Goal: Task Accomplishment & Management: Manage account settings

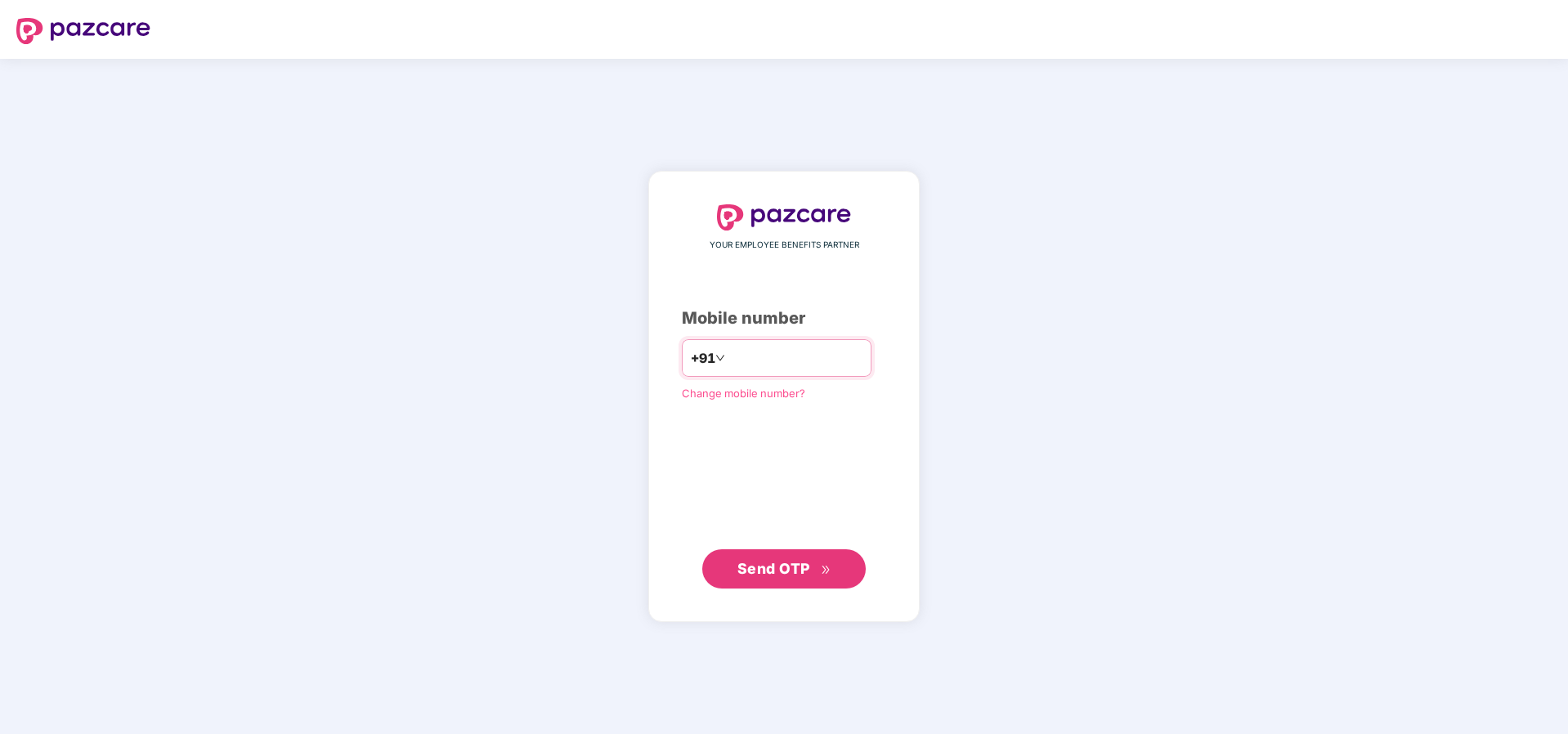
type input "**********"
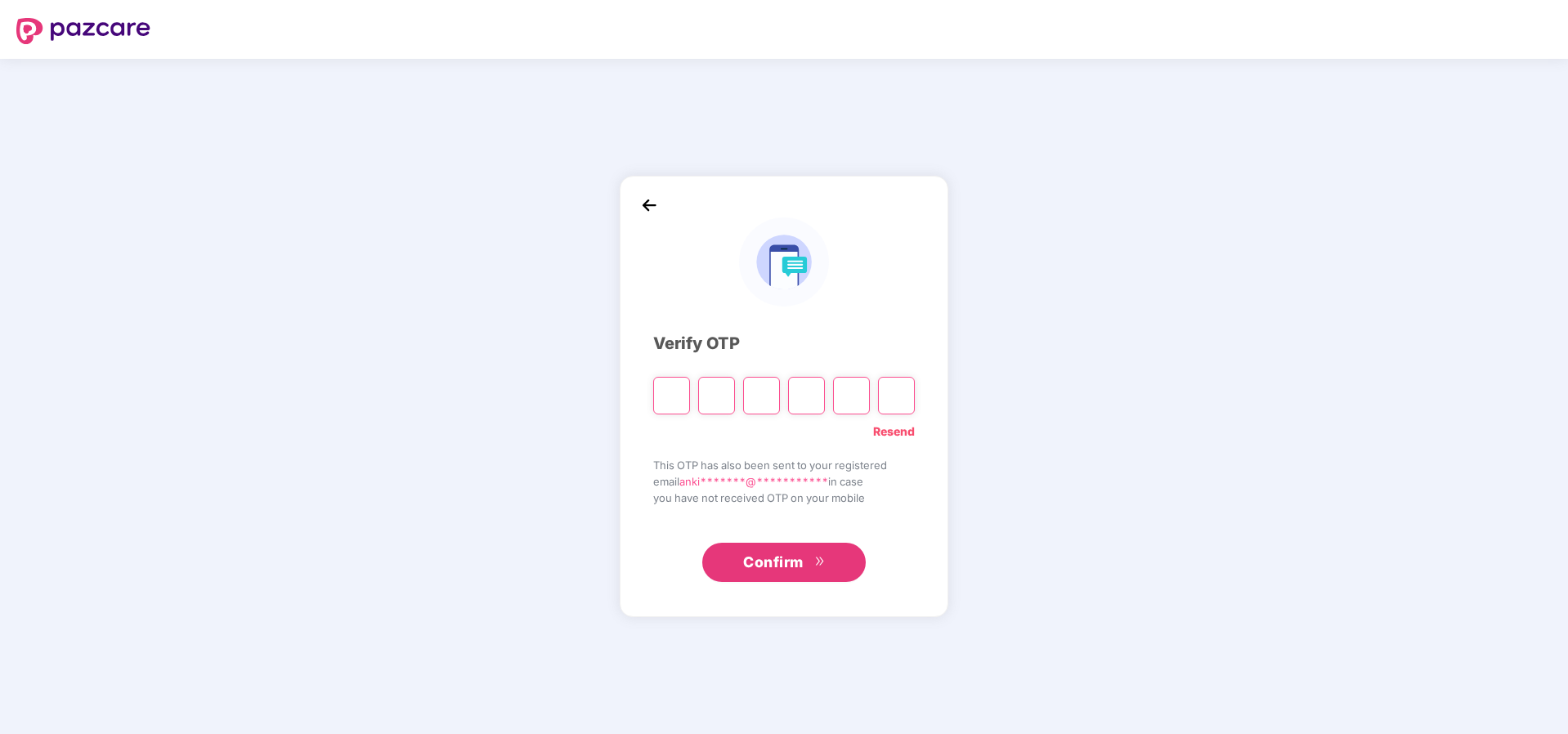
paste input "*"
type input "*"
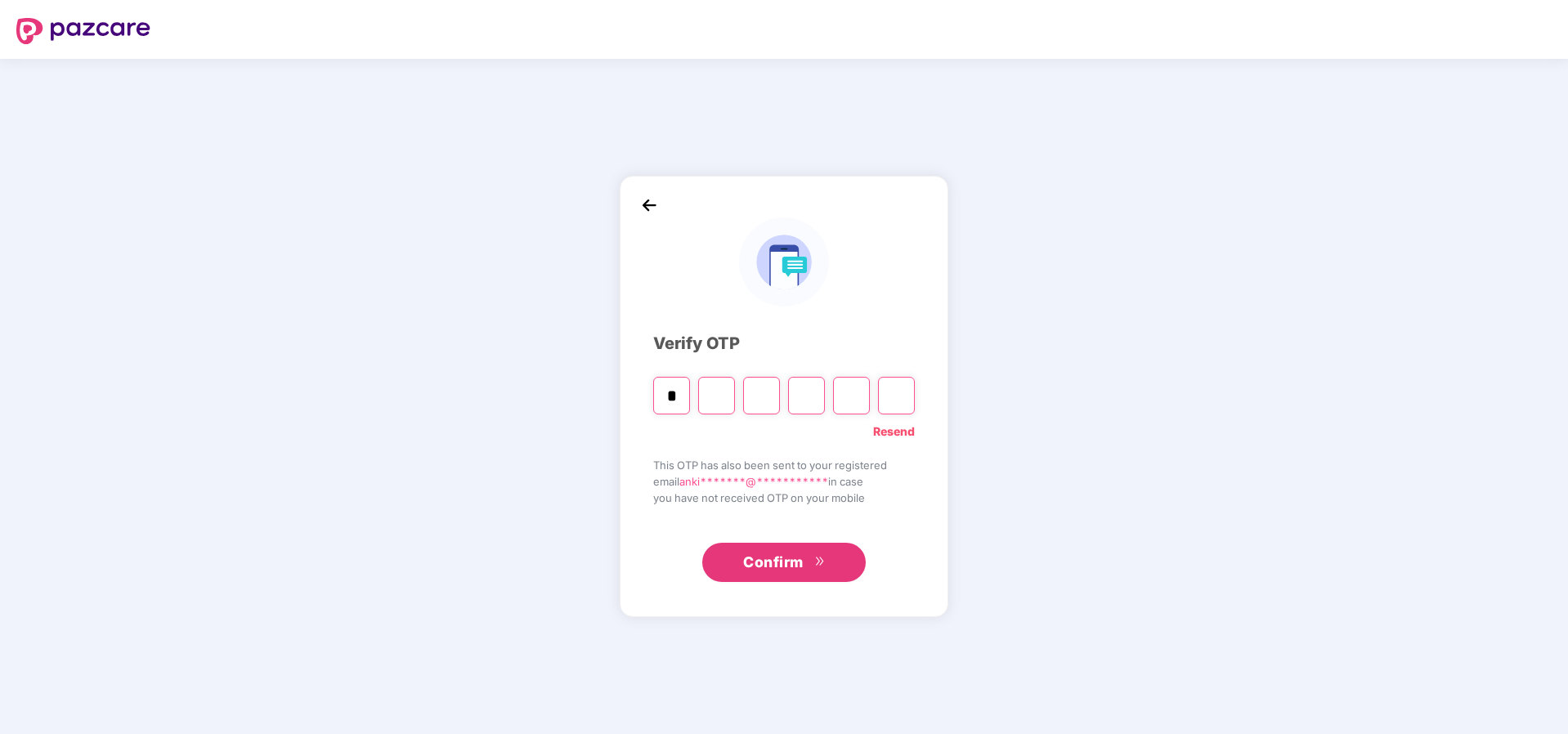
type input "*"
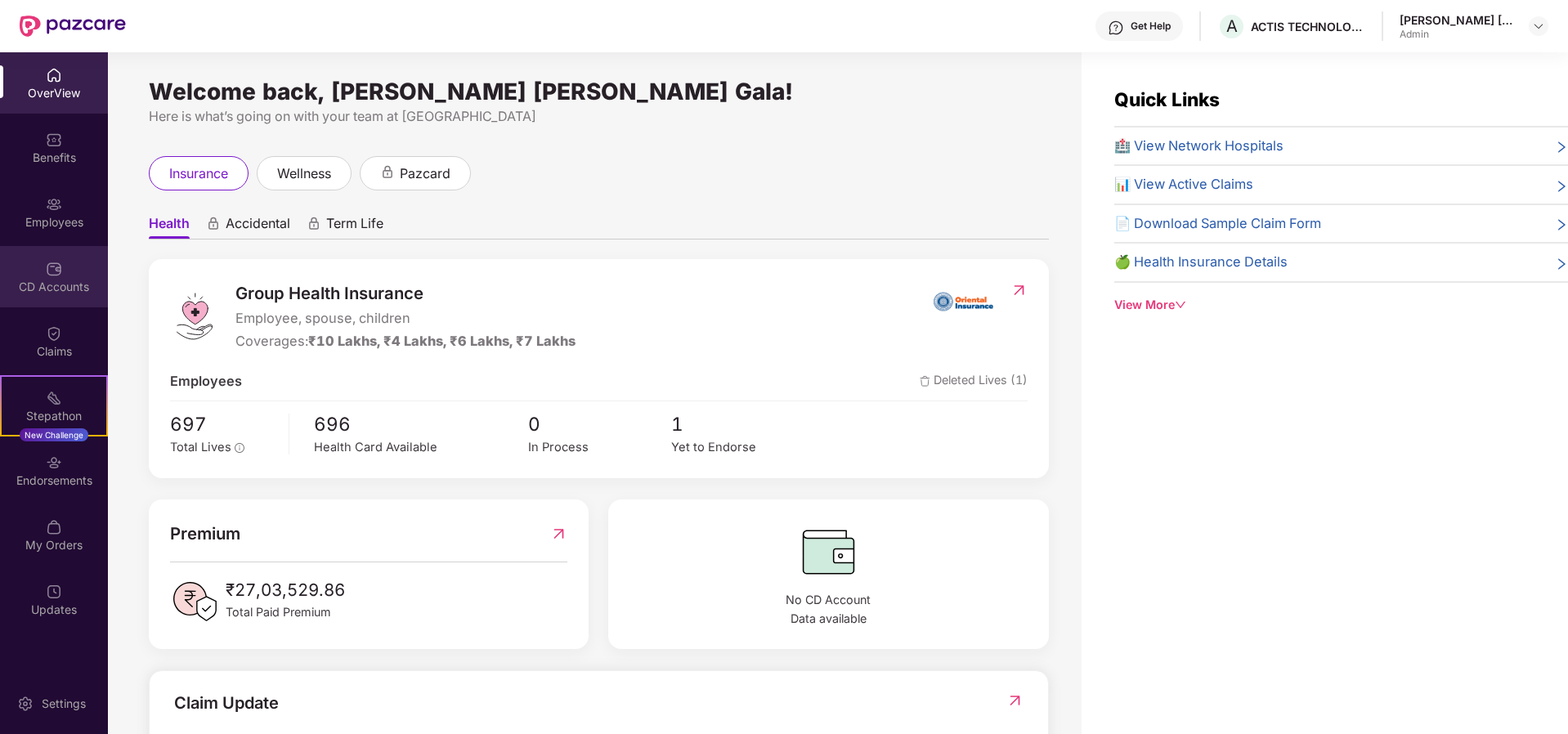
click at [39, 282] on div "CD Accounts" at bounding box center [54, 286] width 108 height 16
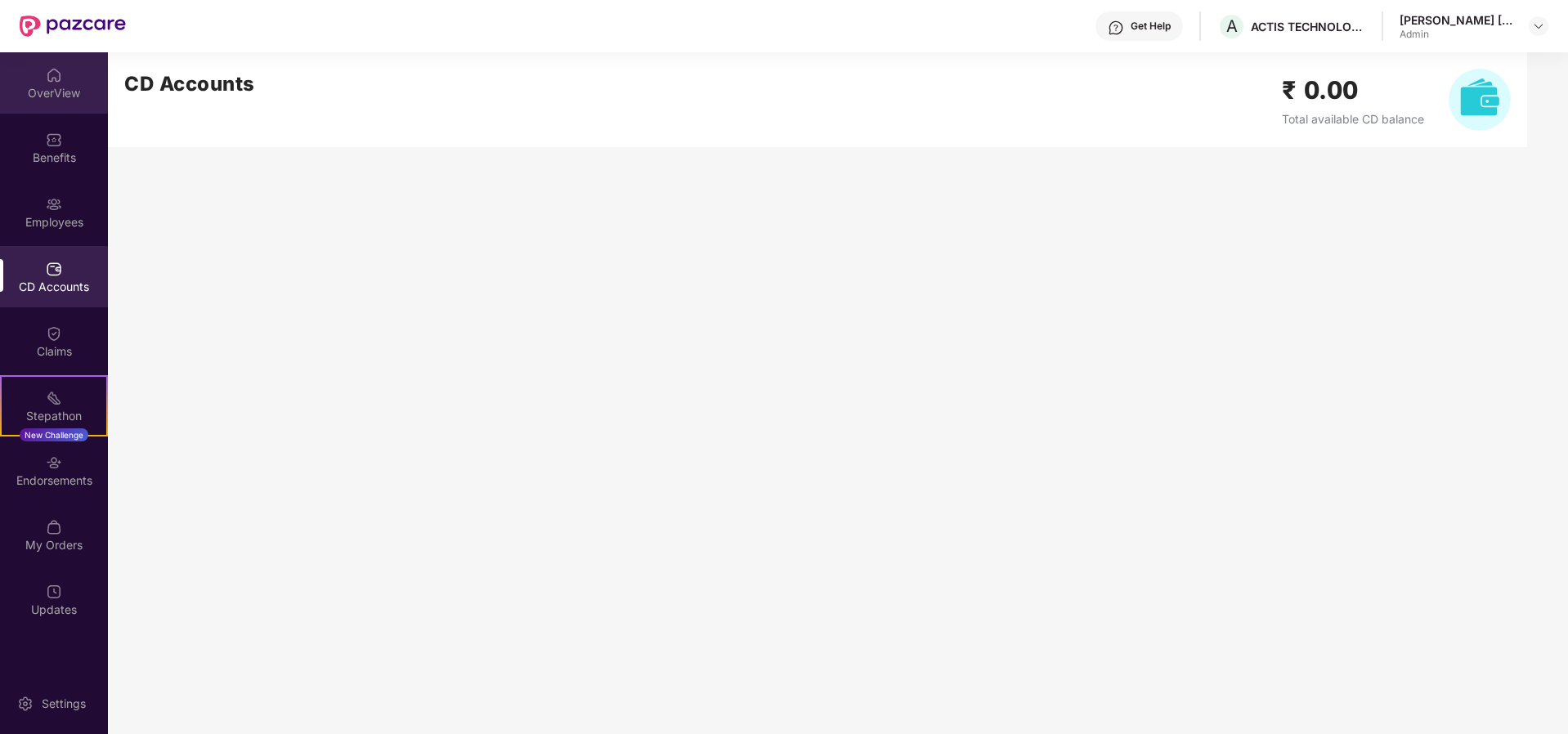
click at [50, 95] on div "OverView" at bounding box center [54, 92] width 108 height 16
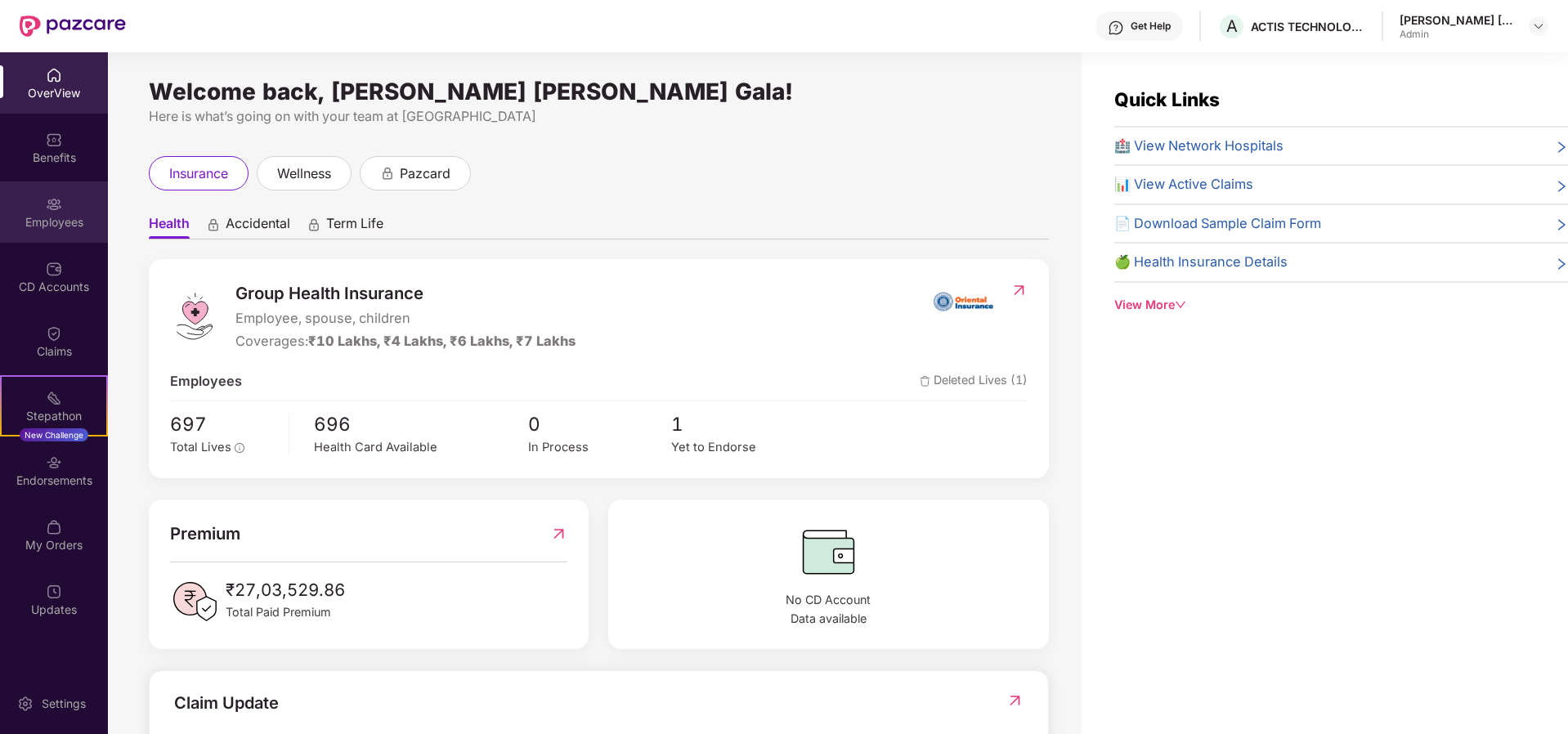
click at [66, 230] on div "Employees" at bounding box center [54, 222] width 108 height 16
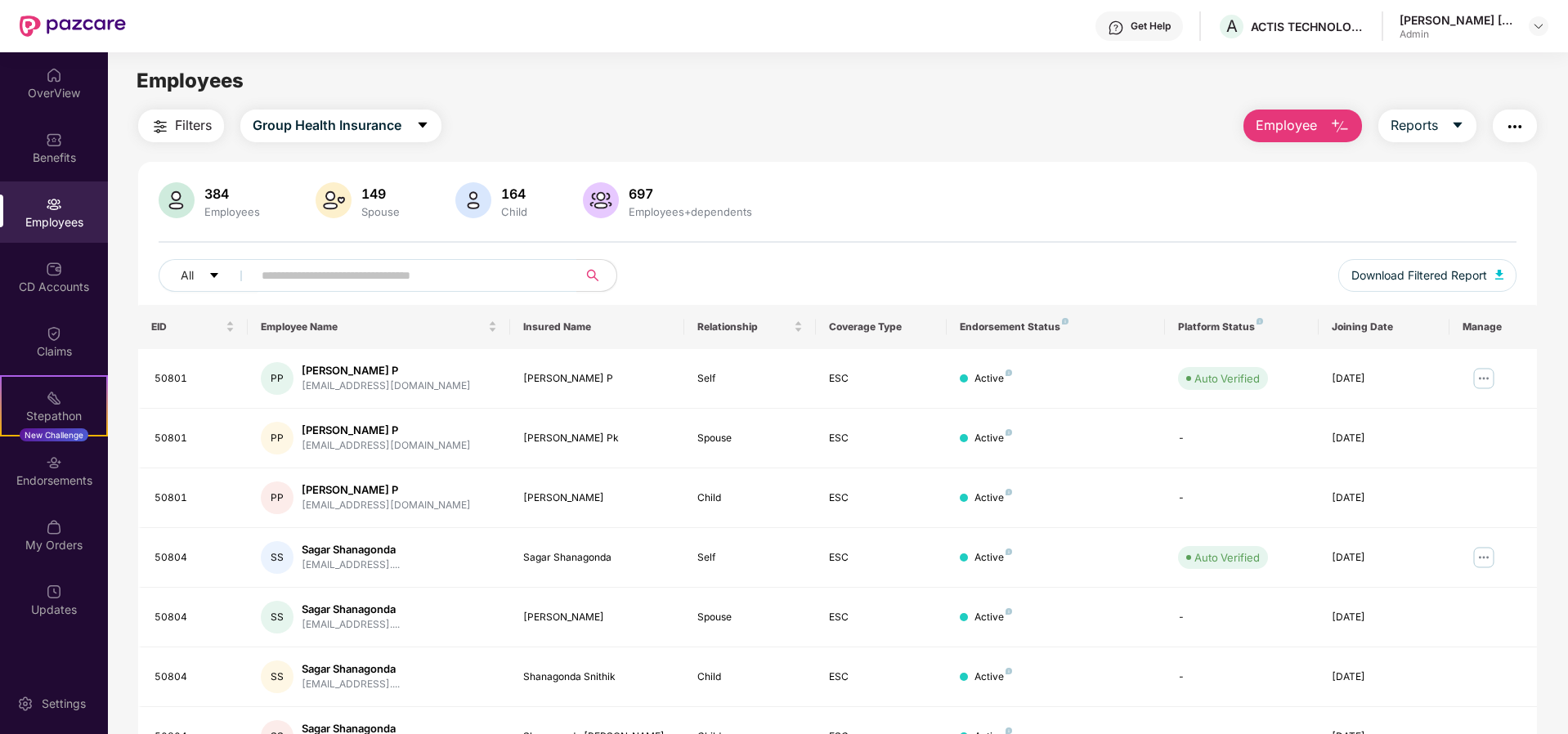
click at [58, 214] on div "Employees" at bounding box center [54, 222] width 108 height 16
click at [1314, 126] on span "Employee" at bounding box center [1287, 126] width 62 height 21
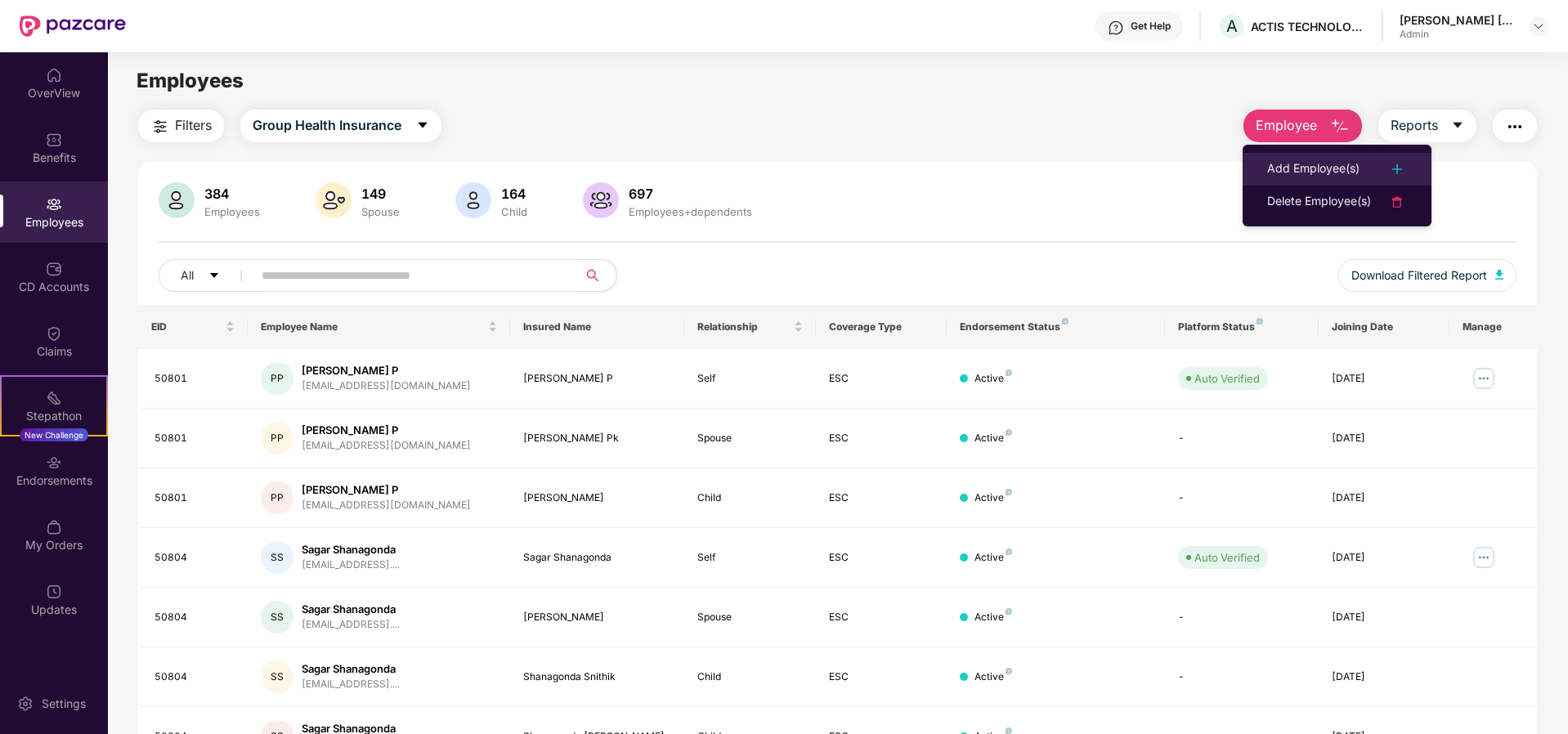
click at [1336, 164] on div "Add Employee(s)" at bounding box center [1314, 169] width 93 height 20
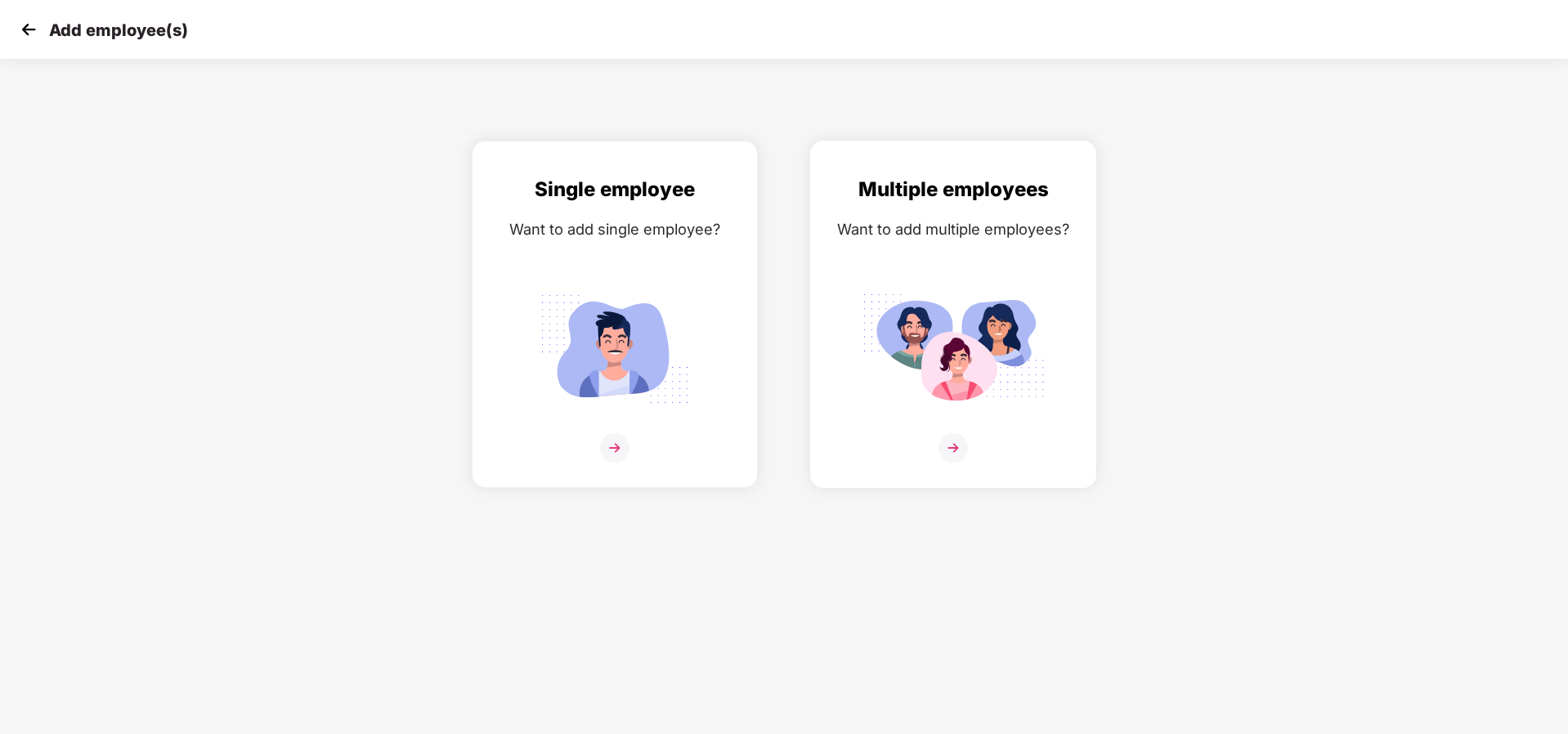
click at [953, 455] on img at bounding box center [954, 448] width 29 height 29
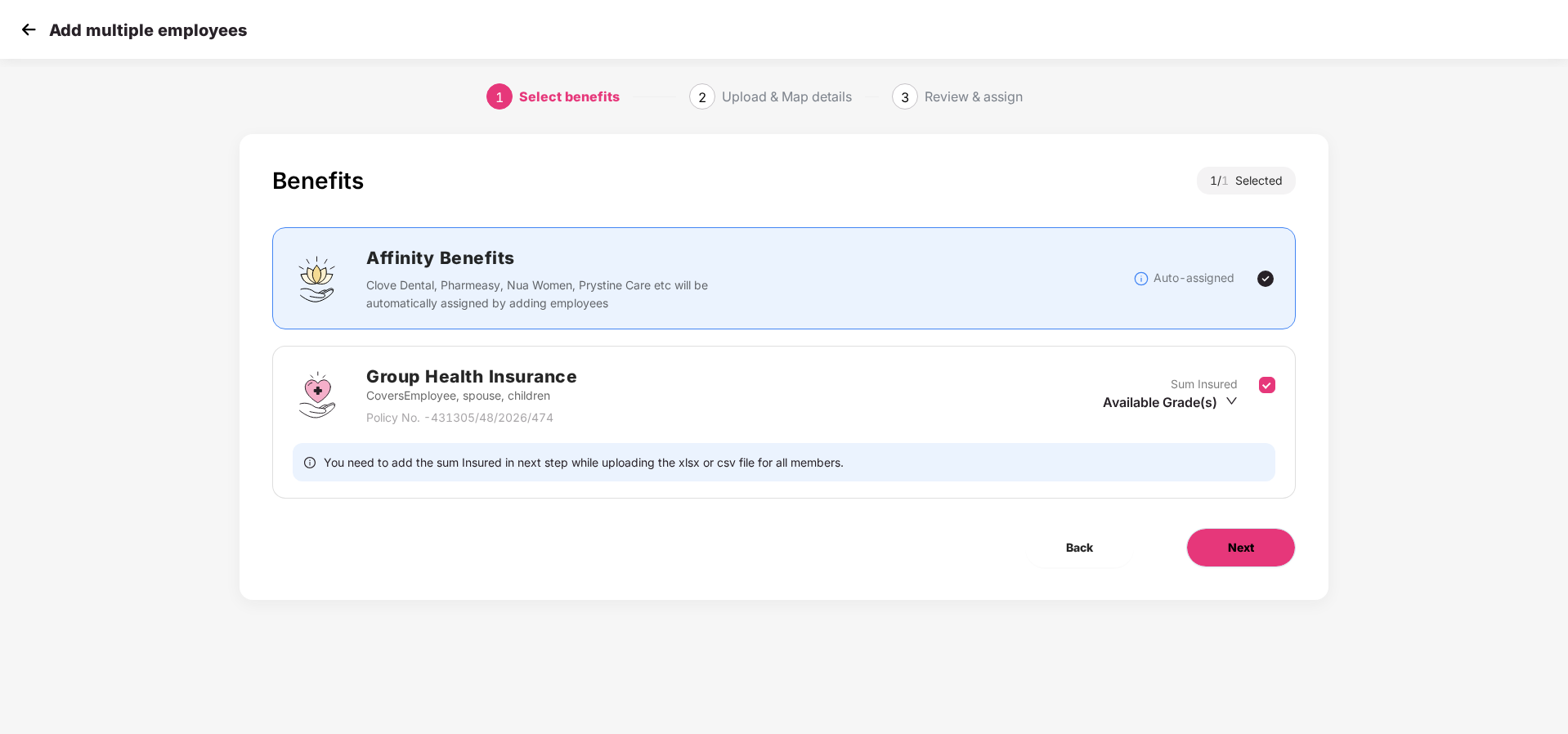
click at [1248, 551] on span "Next" at bounding box center [1241, 547] width 27 height 18
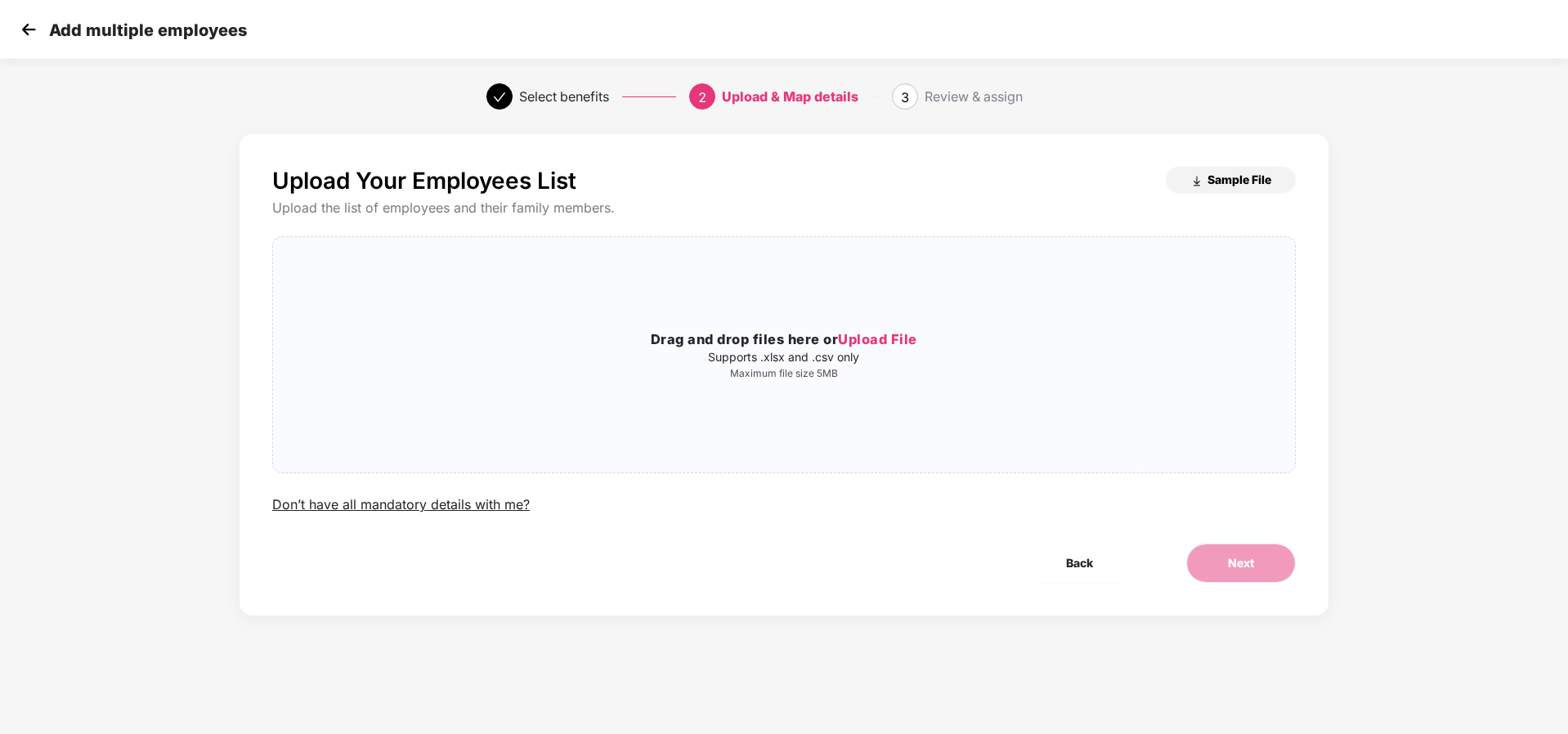
click at [1243, 183] on span "Sample File" at bounding box center [1239, 179] width 63 height 15
click at [893, 339] on span "Upload File" at bounding box center [877, 338] width 80 height 16
click at [881, 342] on span "Upload File" at bounding box center [877, 338] width 80 height 16
click at [897, 329] on div "Drag and drop files here or Upload File Supports .xlsx and .csv only Maximum fi…" at bounding box center [784, 355] width 1022 height 209
click at [868, 342] on span "Upload File" at bounding box center [877, 338] width 80 height 16
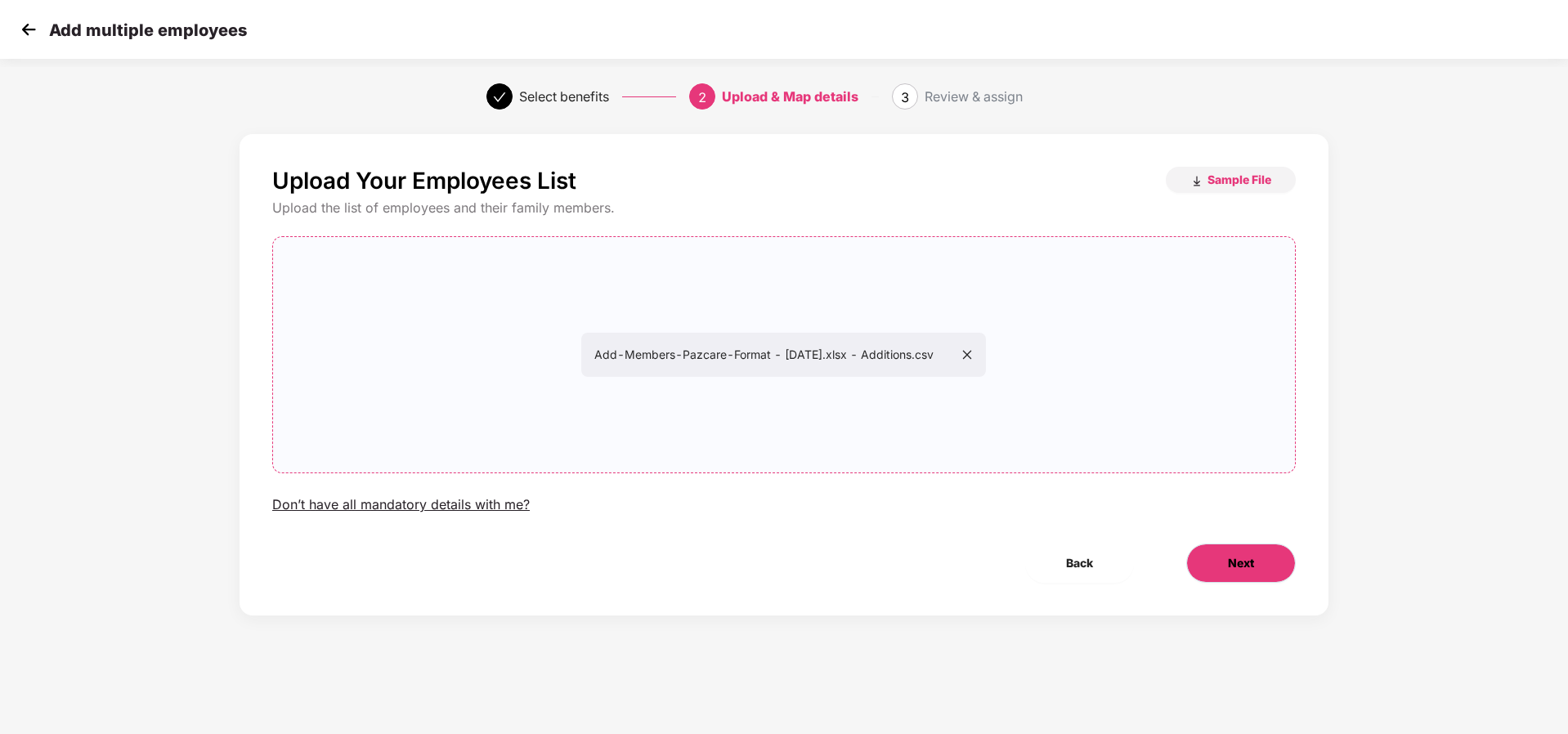
click at [1243, 569] on span "Next" at bounding box center [1241, 563] width 27 height 18
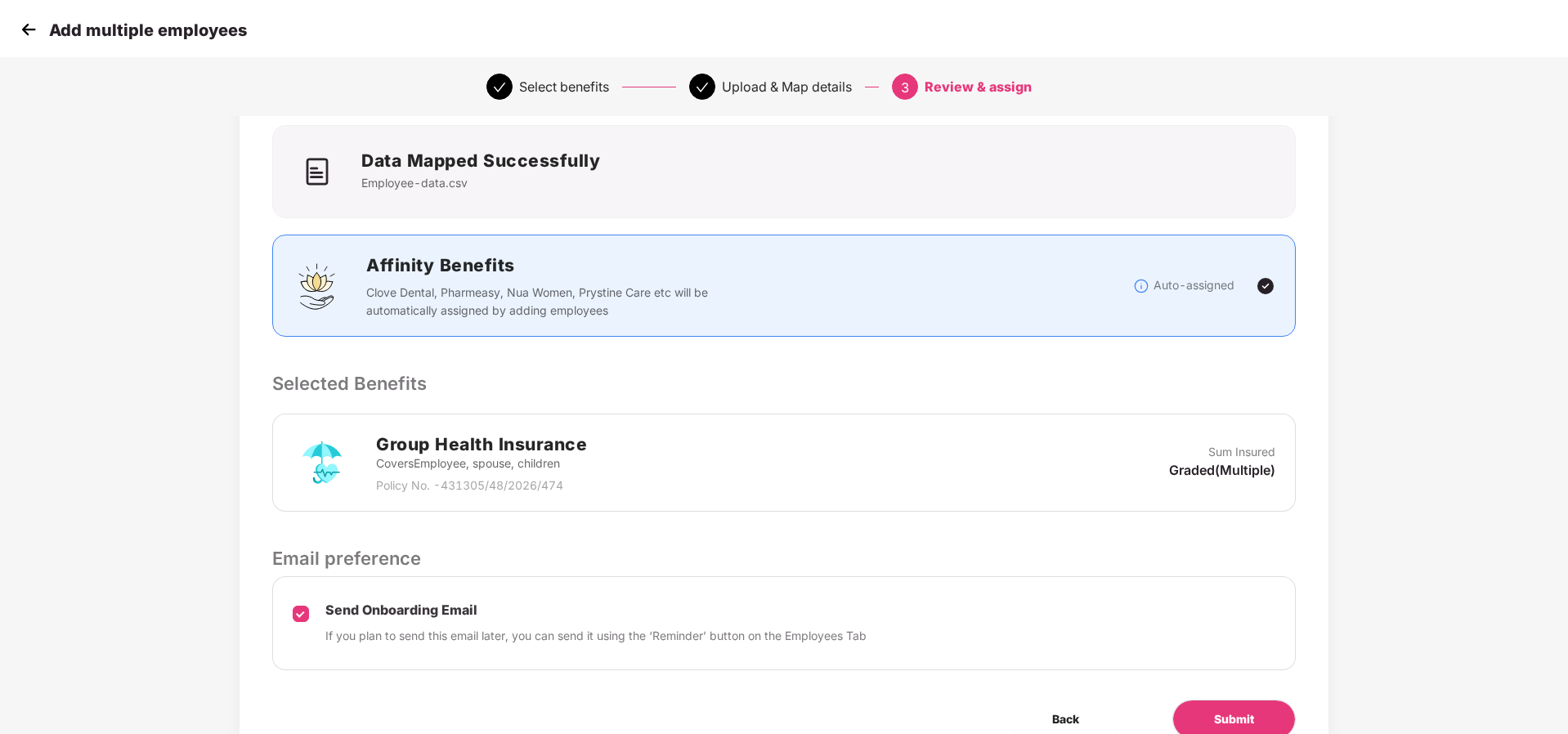
scroll to position [177, 0]
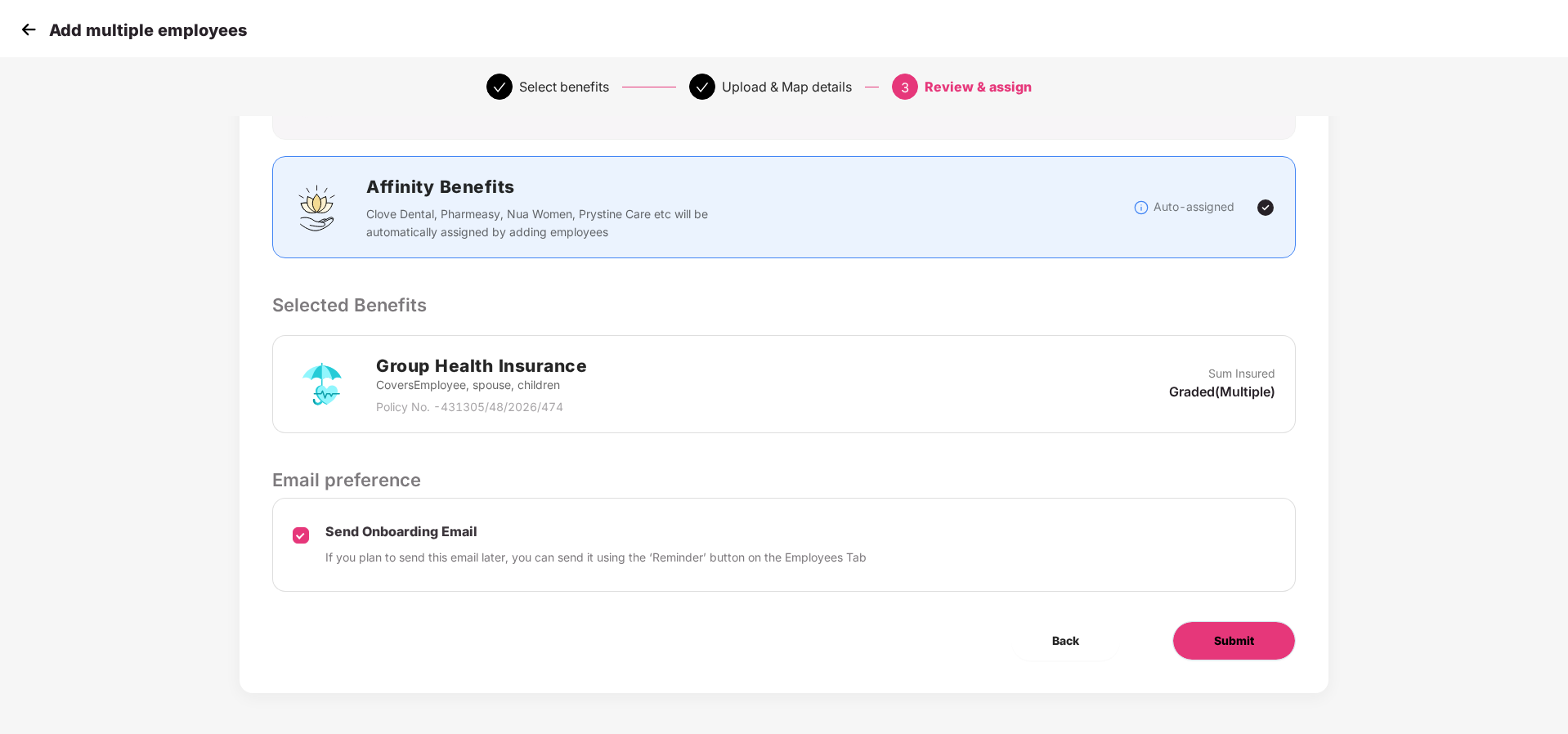
click at [1251, 645] on span "Submit" at bounding box center [1234, 641] width 40 height 18
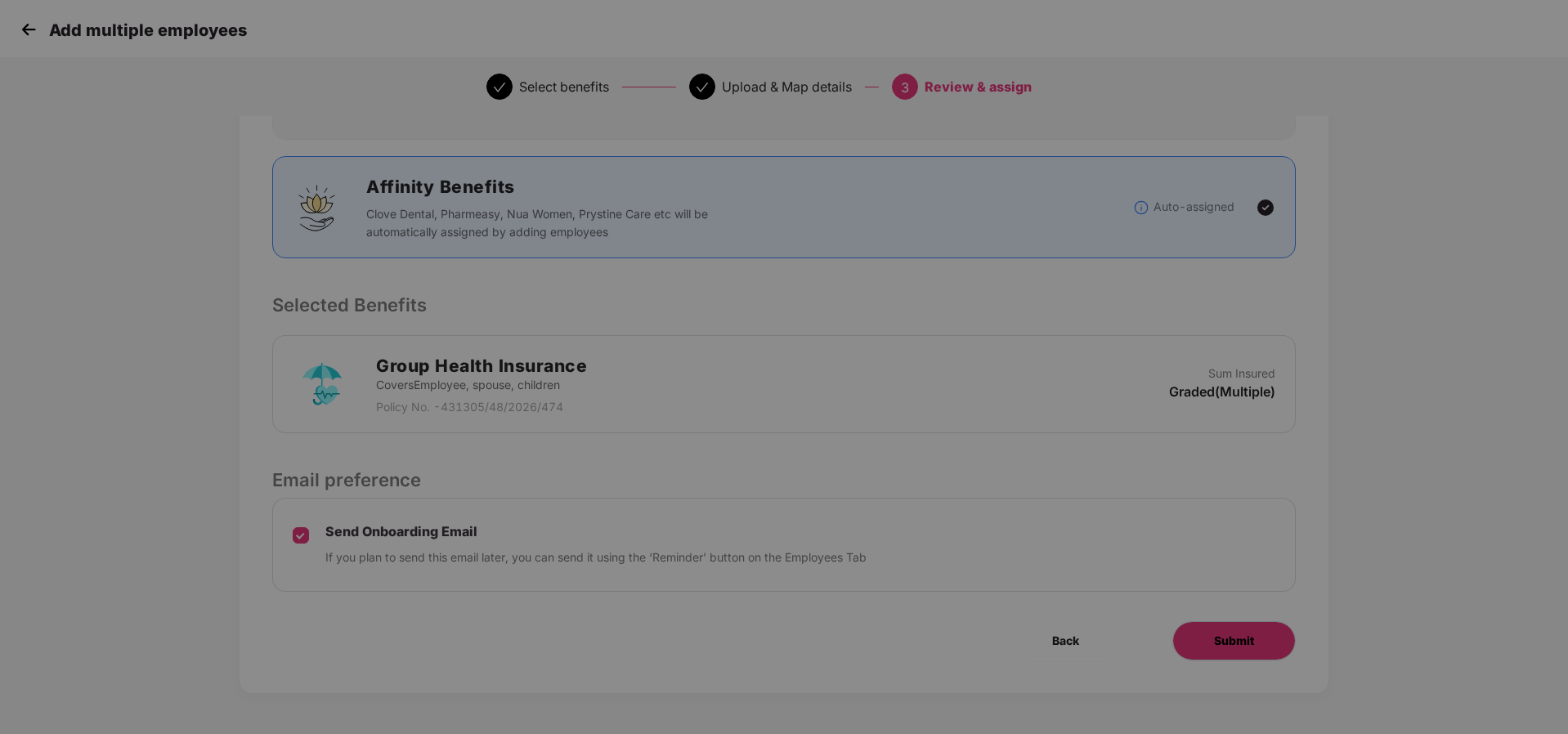
scroll to position [0, 0]
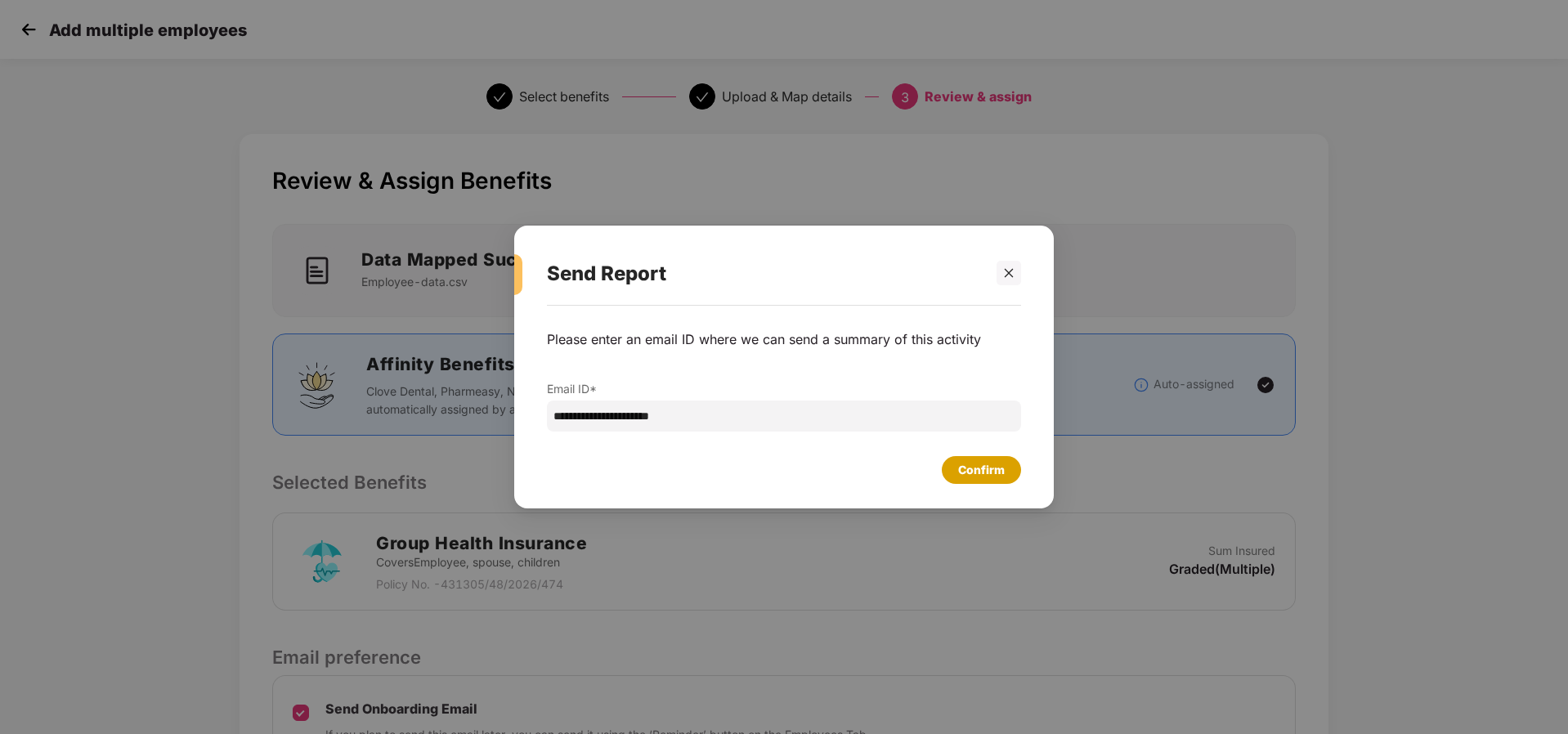
click at [975, 472] on div "Confirm" at bounding box center [981, 469] width 46 height 18
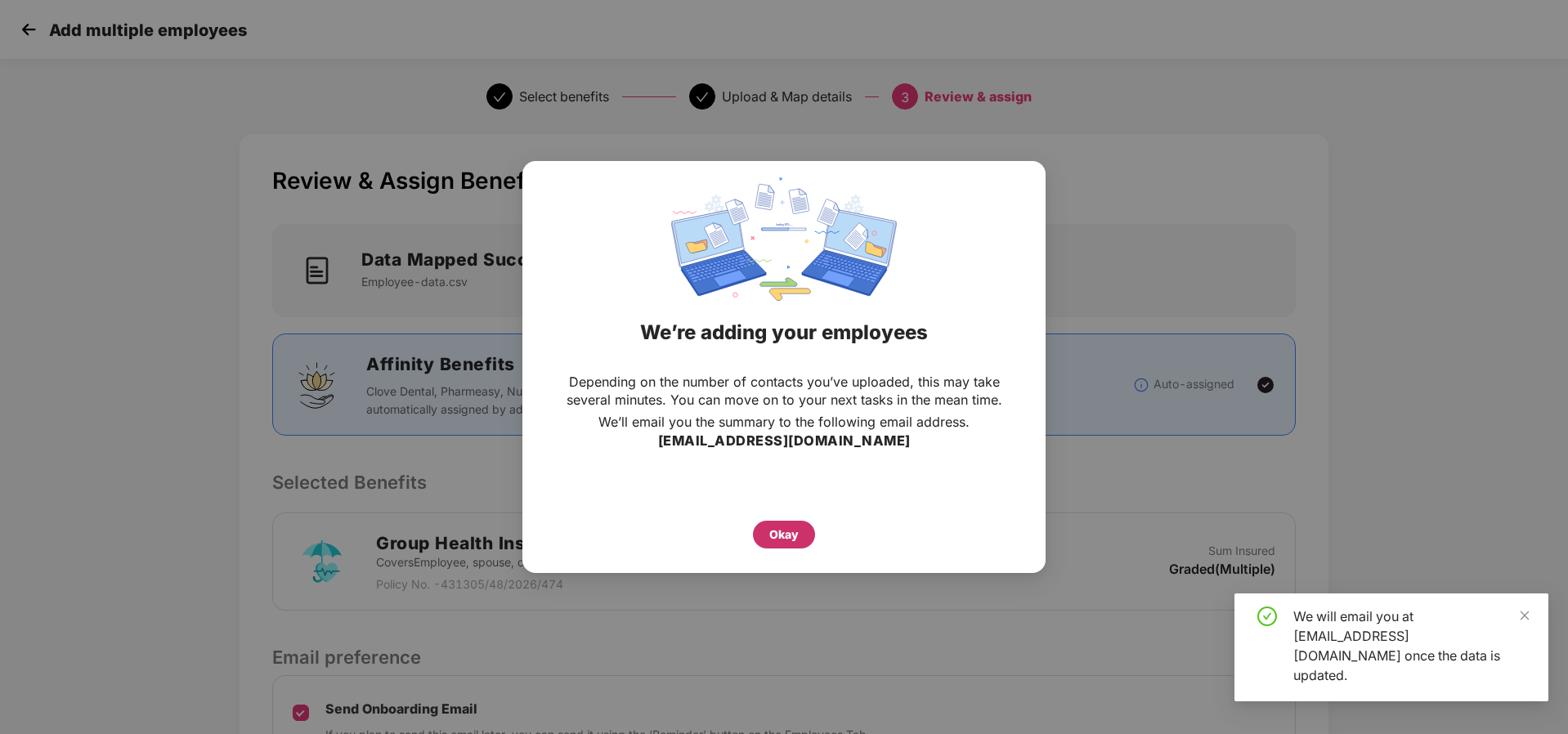
click at [789, 536] on div "Okay" at bounding box center [784, 534] width 29 height 18
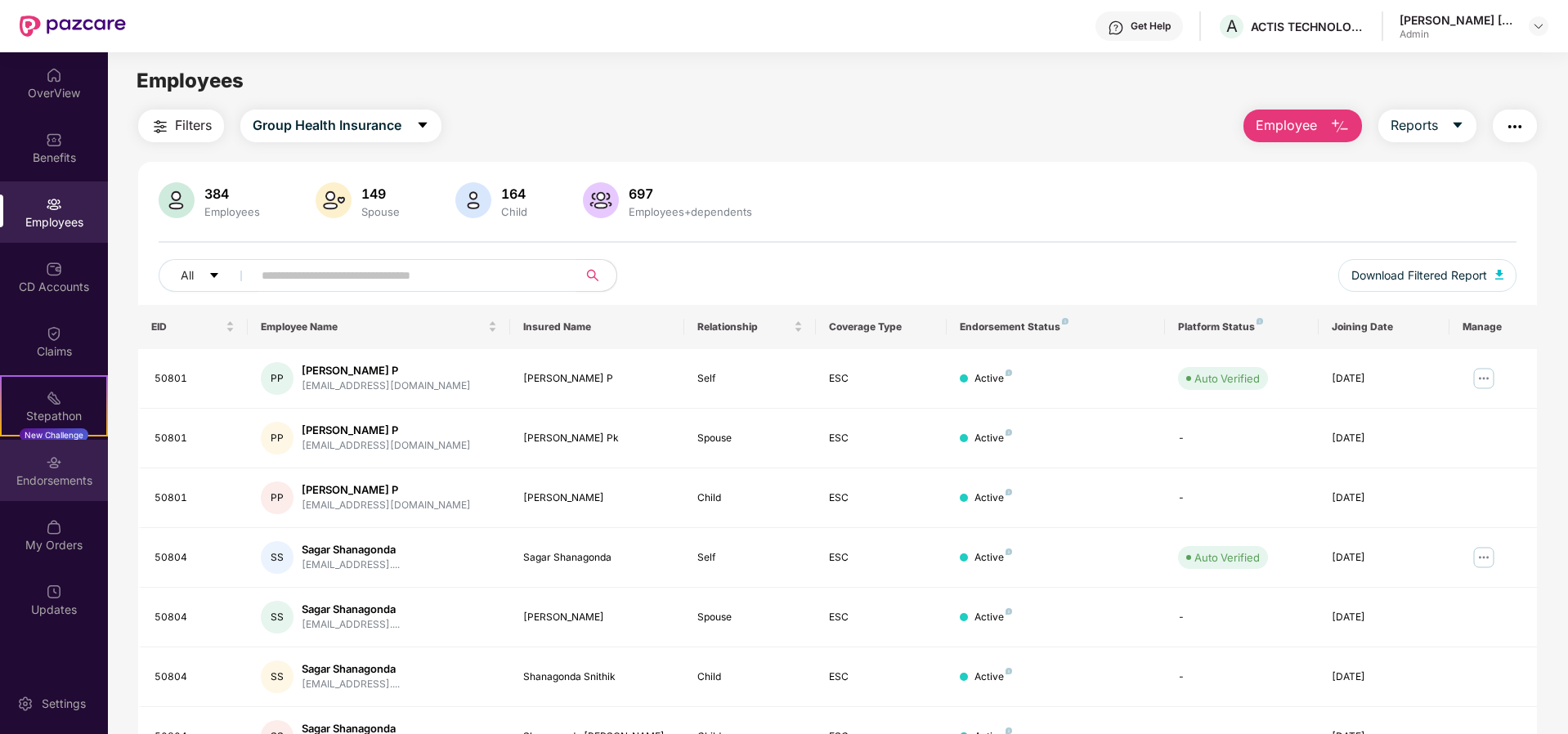
click at [56, 474] on div "Endorsements" at bounding box center [54, 480] width 108 height 16
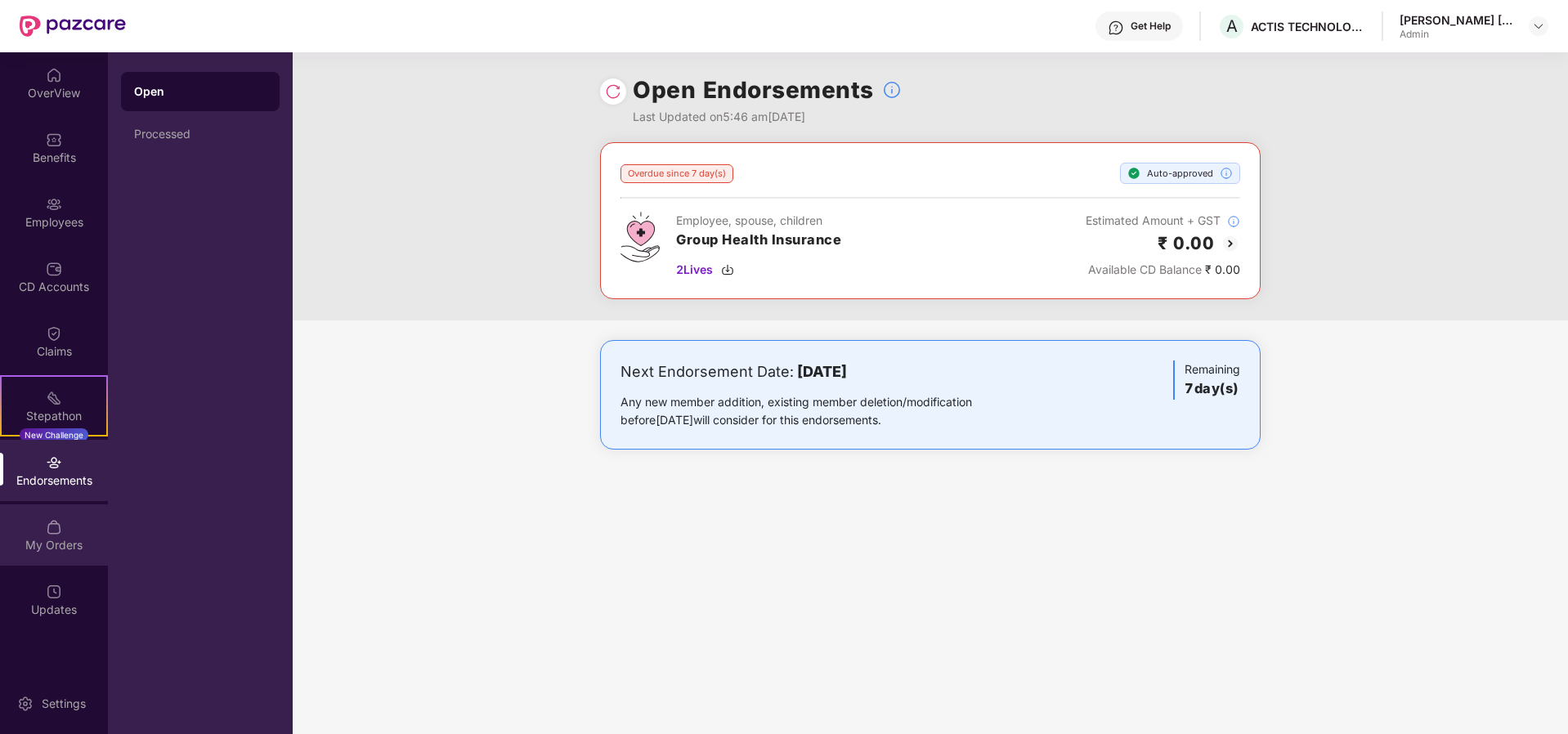
click at [53, 534] on img at bounding box center [53, 527] width 16 height 16
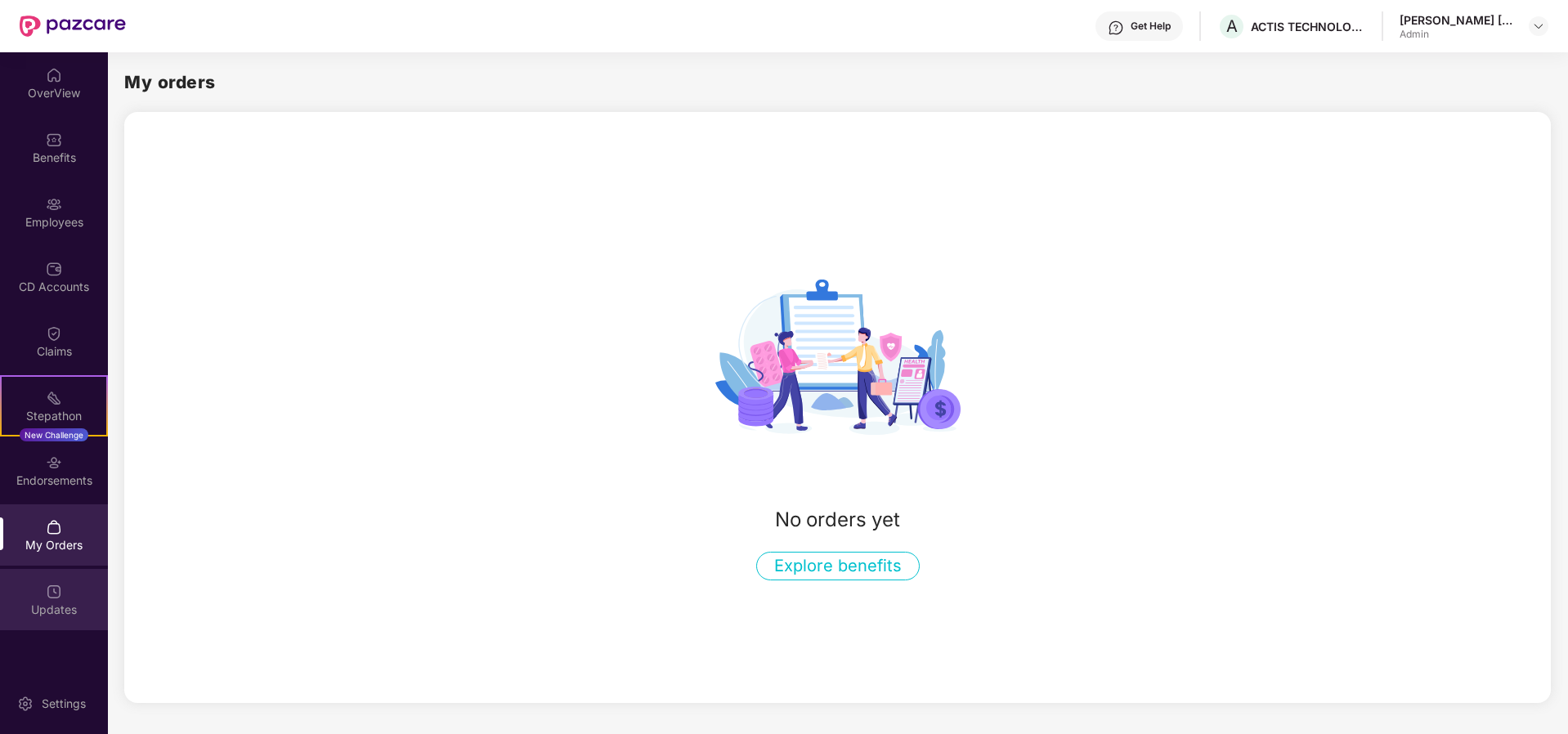
click at [51, 602] on div "Updates" at bounding box center [54, 609] width 108 height 16
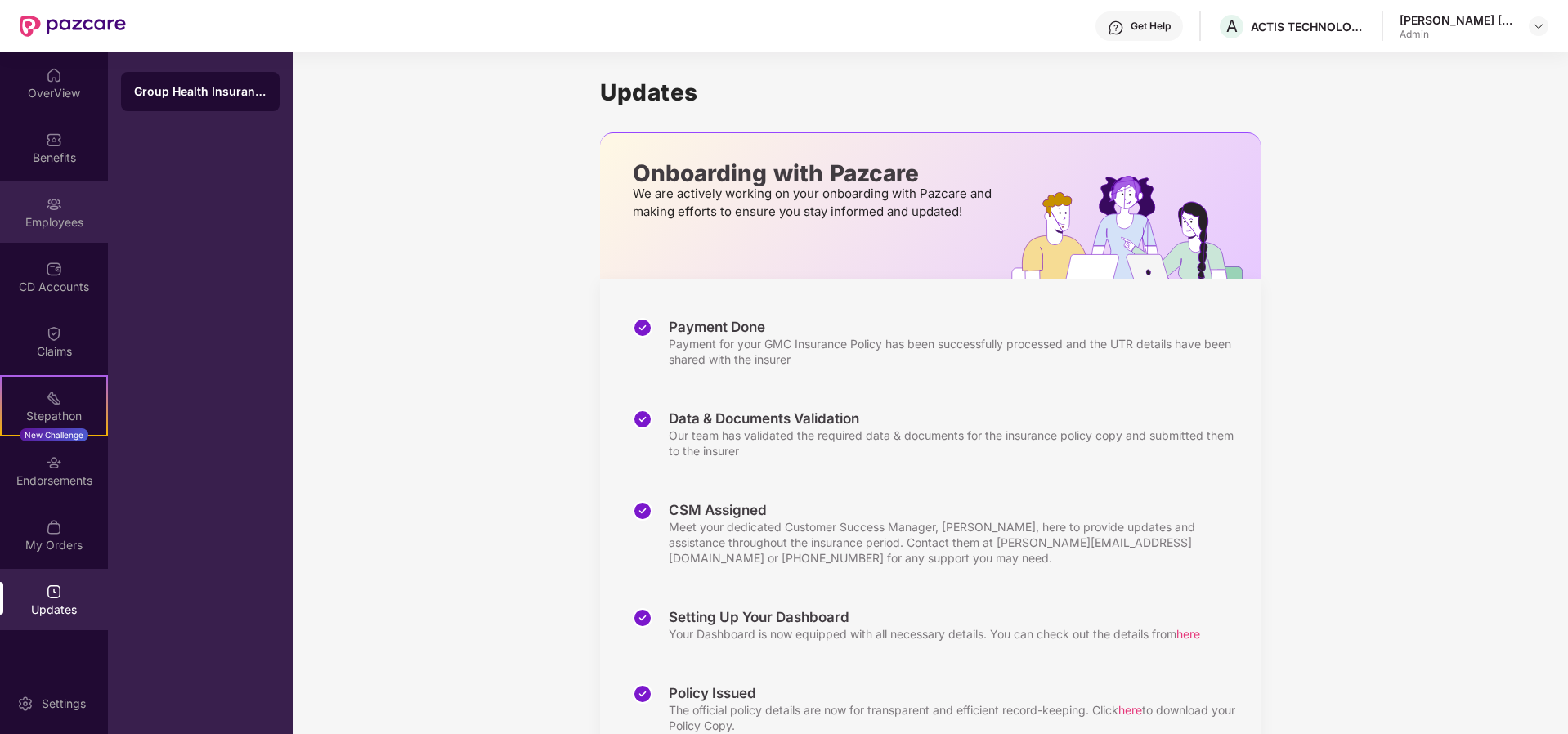
click at [53, 215] on div "Employees" at bounding box center [54, 222] width 108 height 16
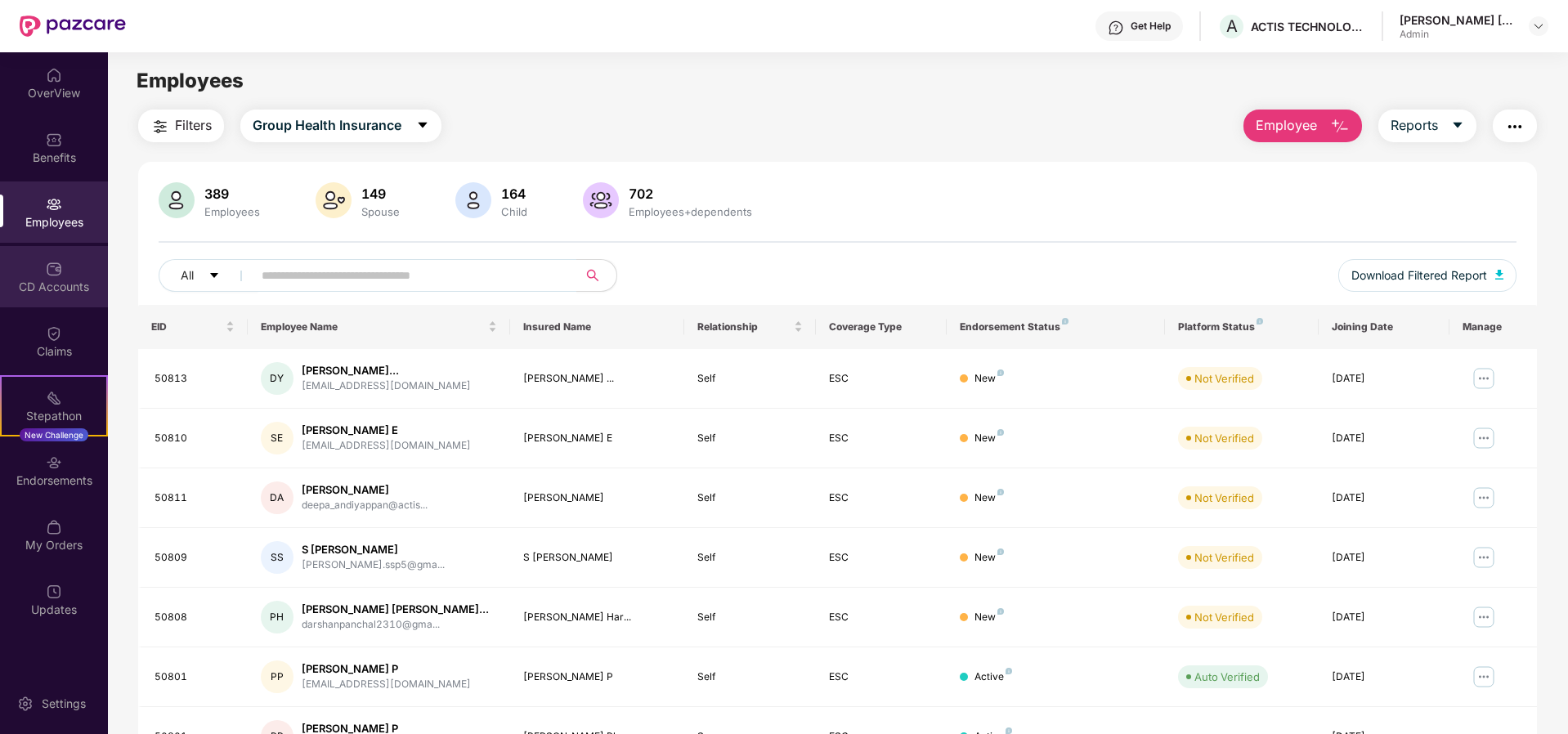
click at [67, 277] on div "CD Accounts" at bounding box center [54, 277] width 108 height 62
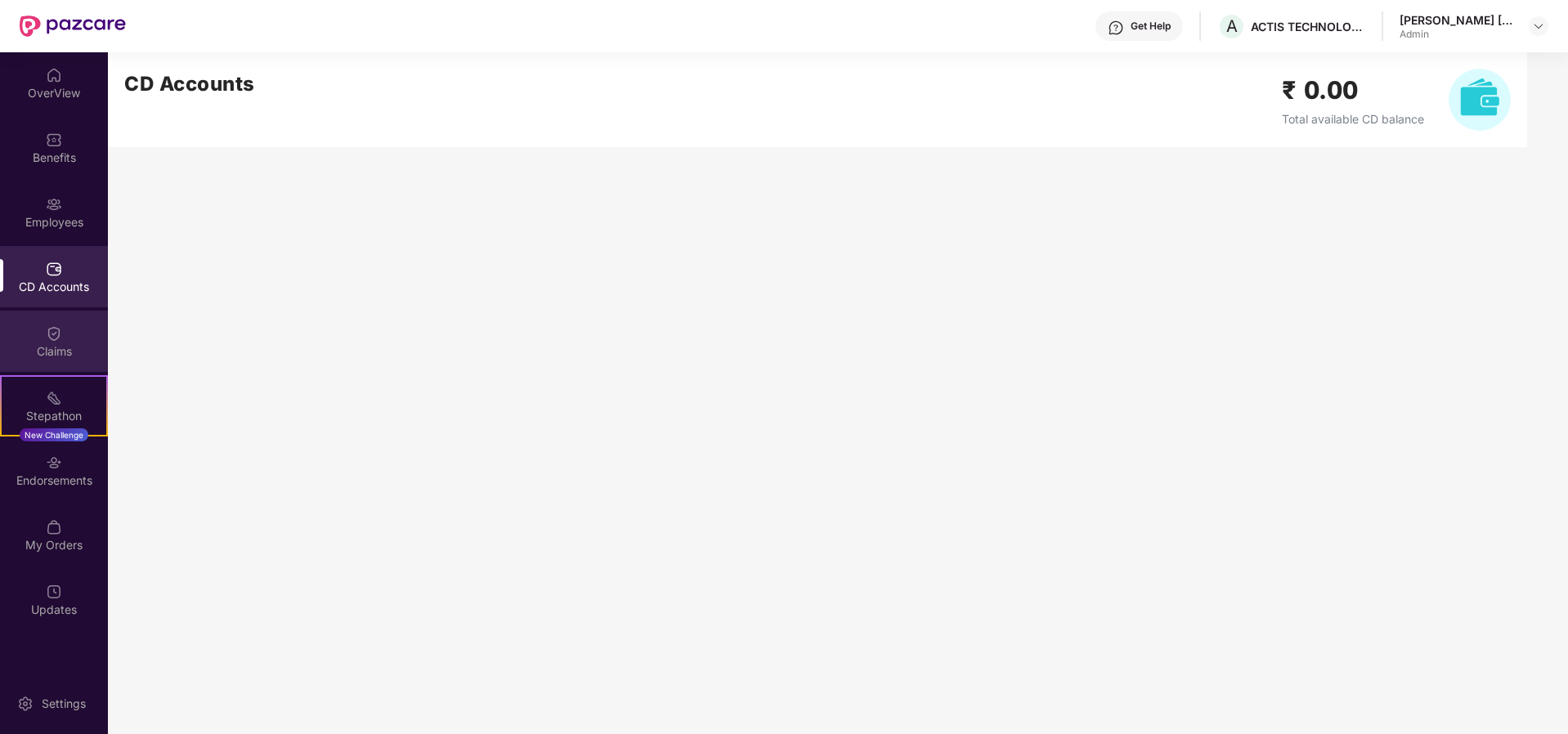
click at [57, 341] on img at bounding box center [53, 333] width 16 height 16
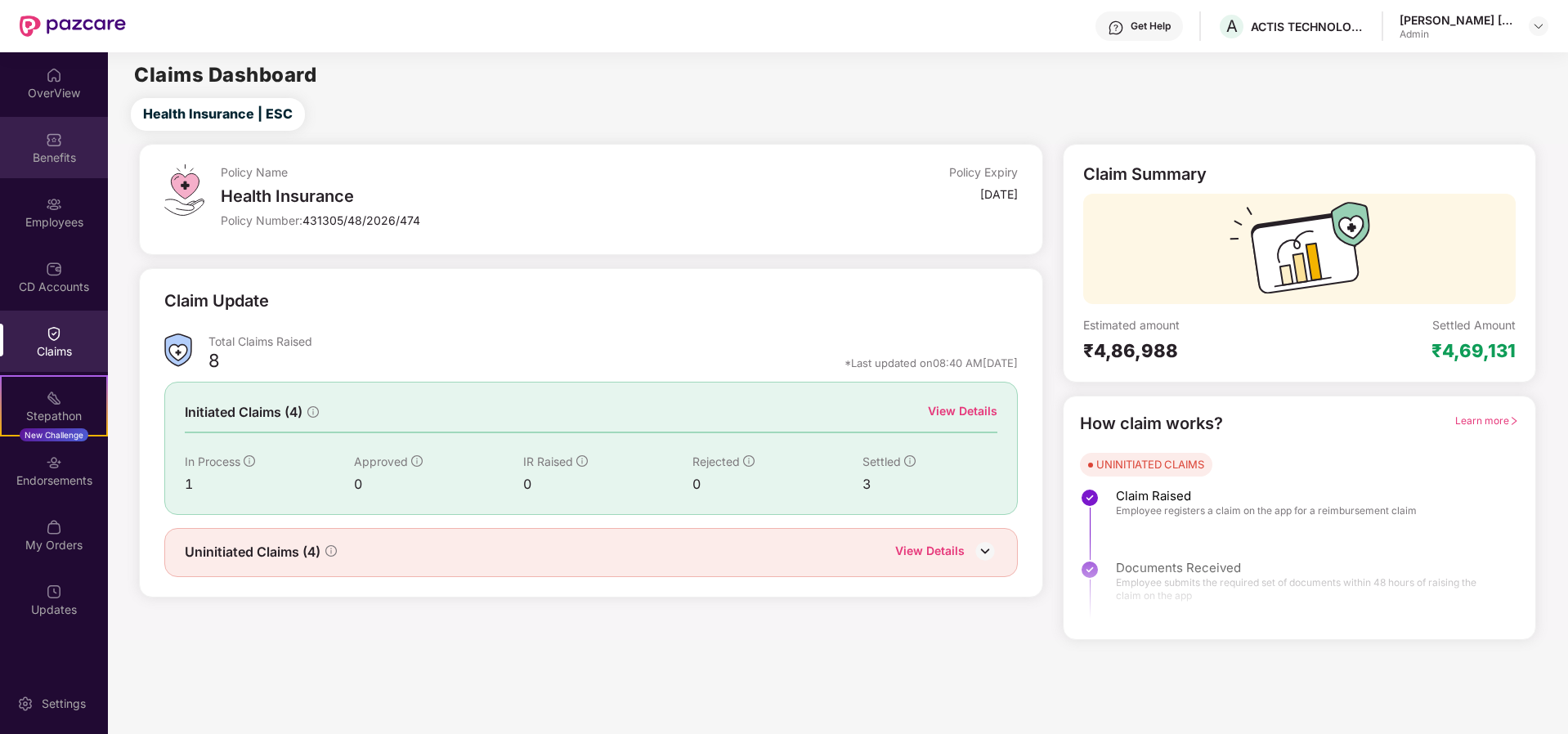
click at [61, 152] on div "Benefits" at bounding box center [54, 158] width 108 height 16
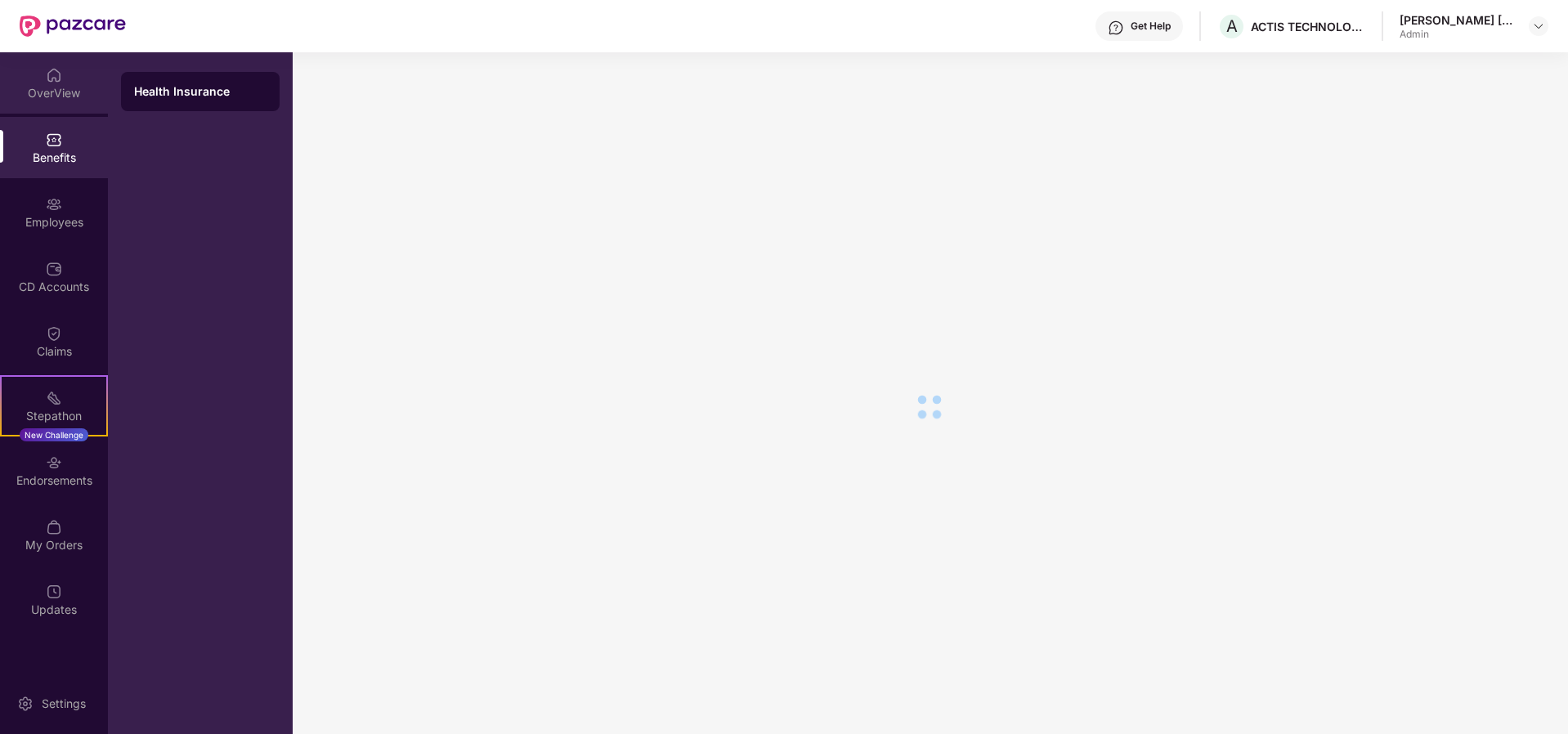
click at [55, 85] on div "OverView" at bounding box center [54, 92] width 108 height 16
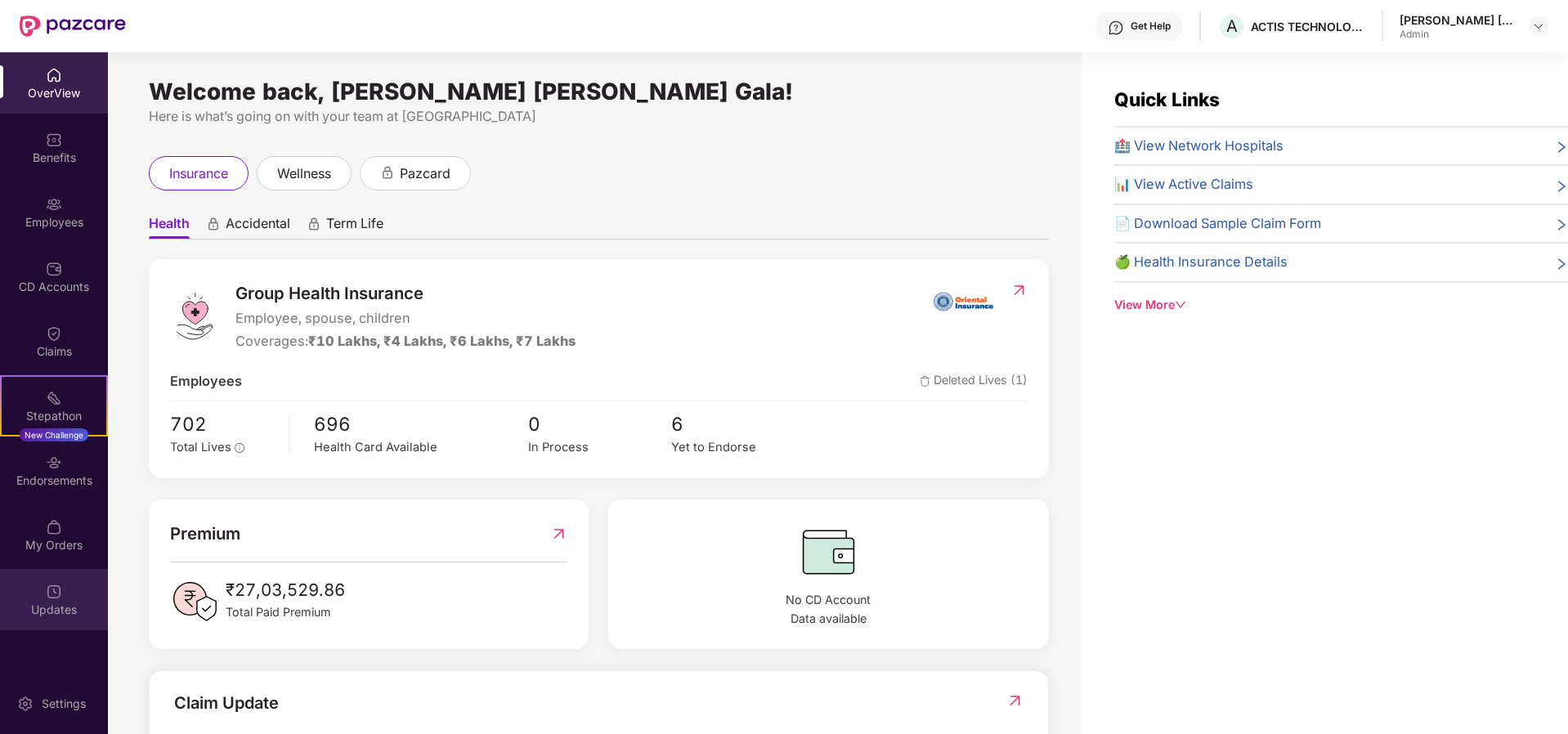
click at [52, 598] on img at bounding box center [53, 591] width 16 height 16
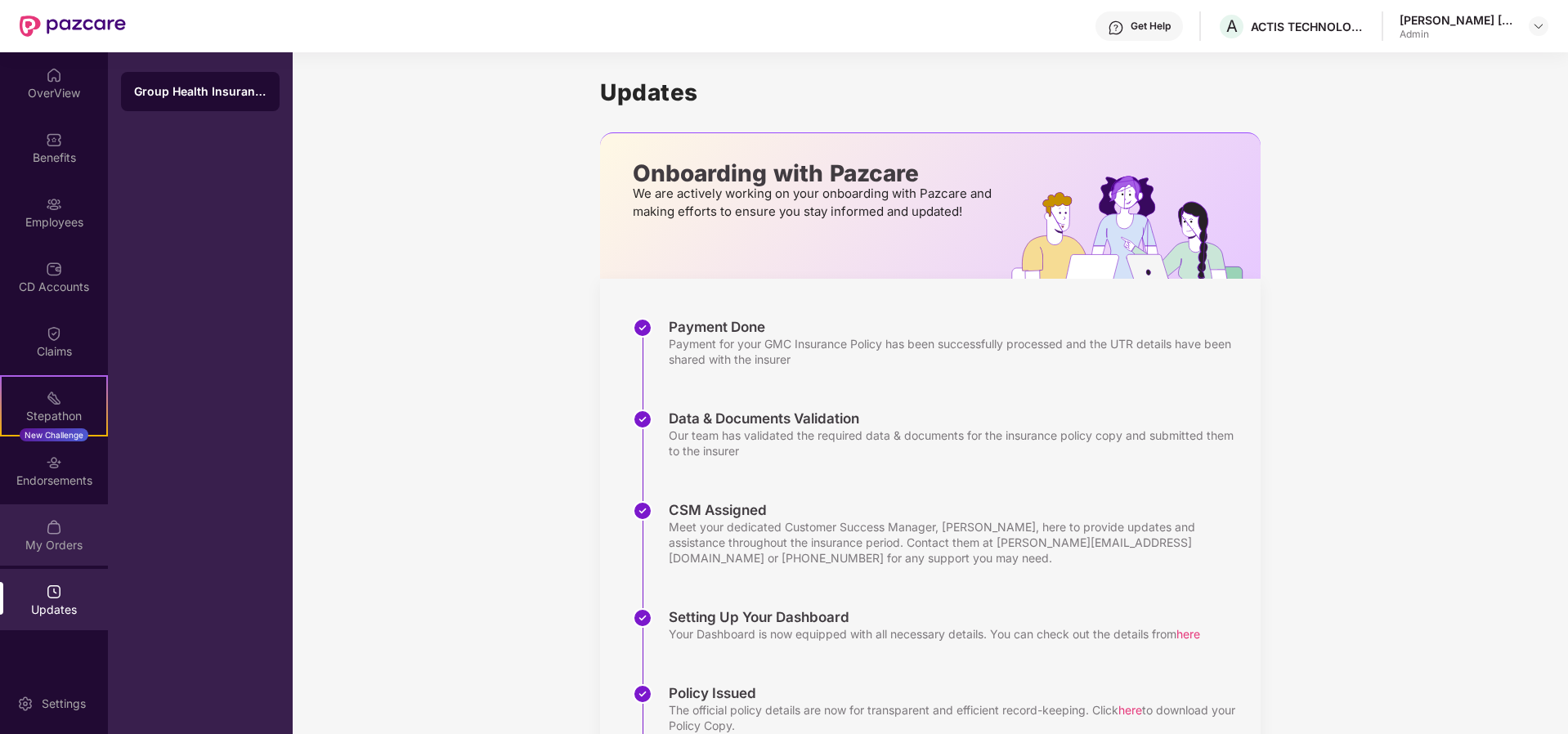
click at [51, 546] on div "My Orders" at bounding box center [54, 545] width 108 height 16
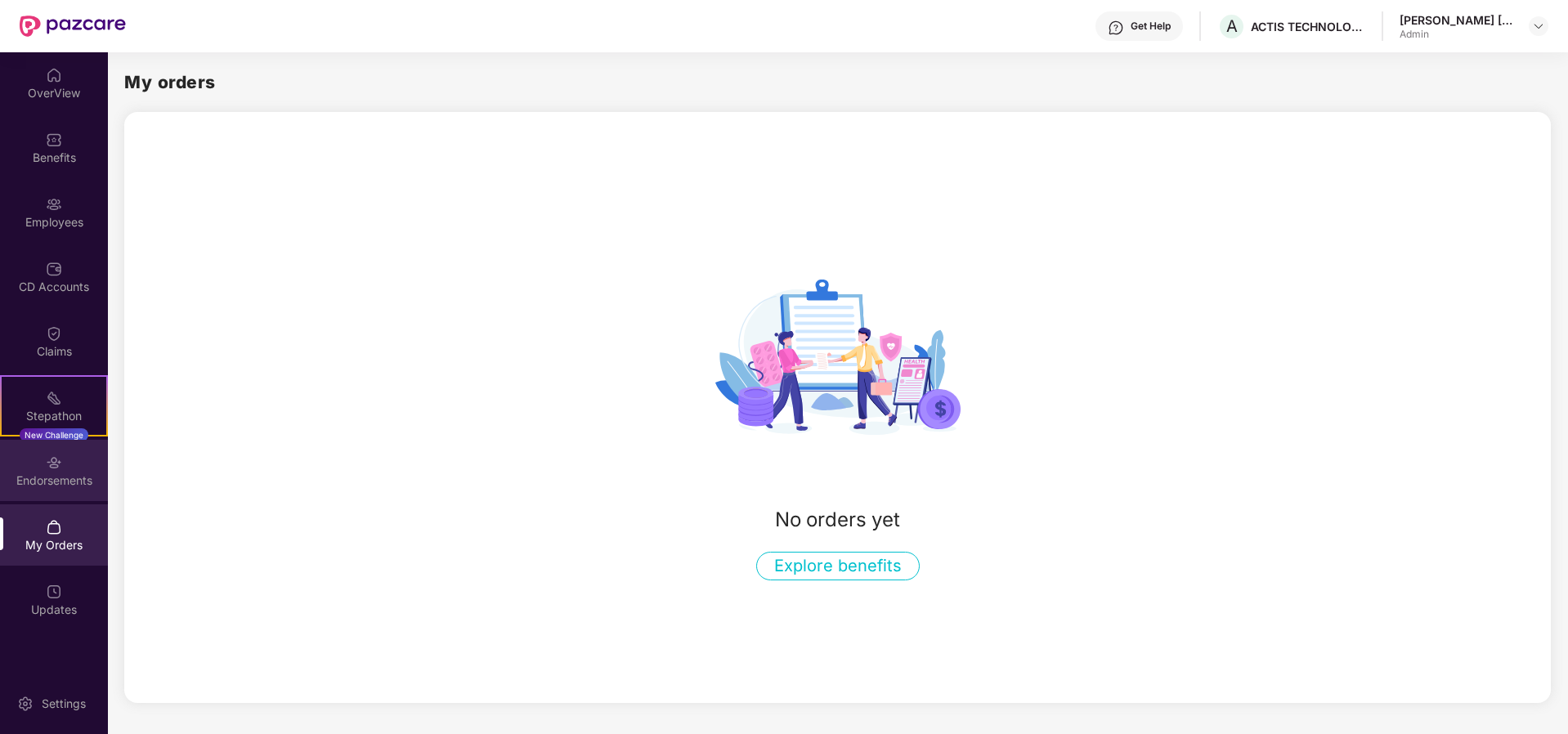
click at [45, 480] on div "Endorsements" at bounding box center [54, 480] width 108 height 16
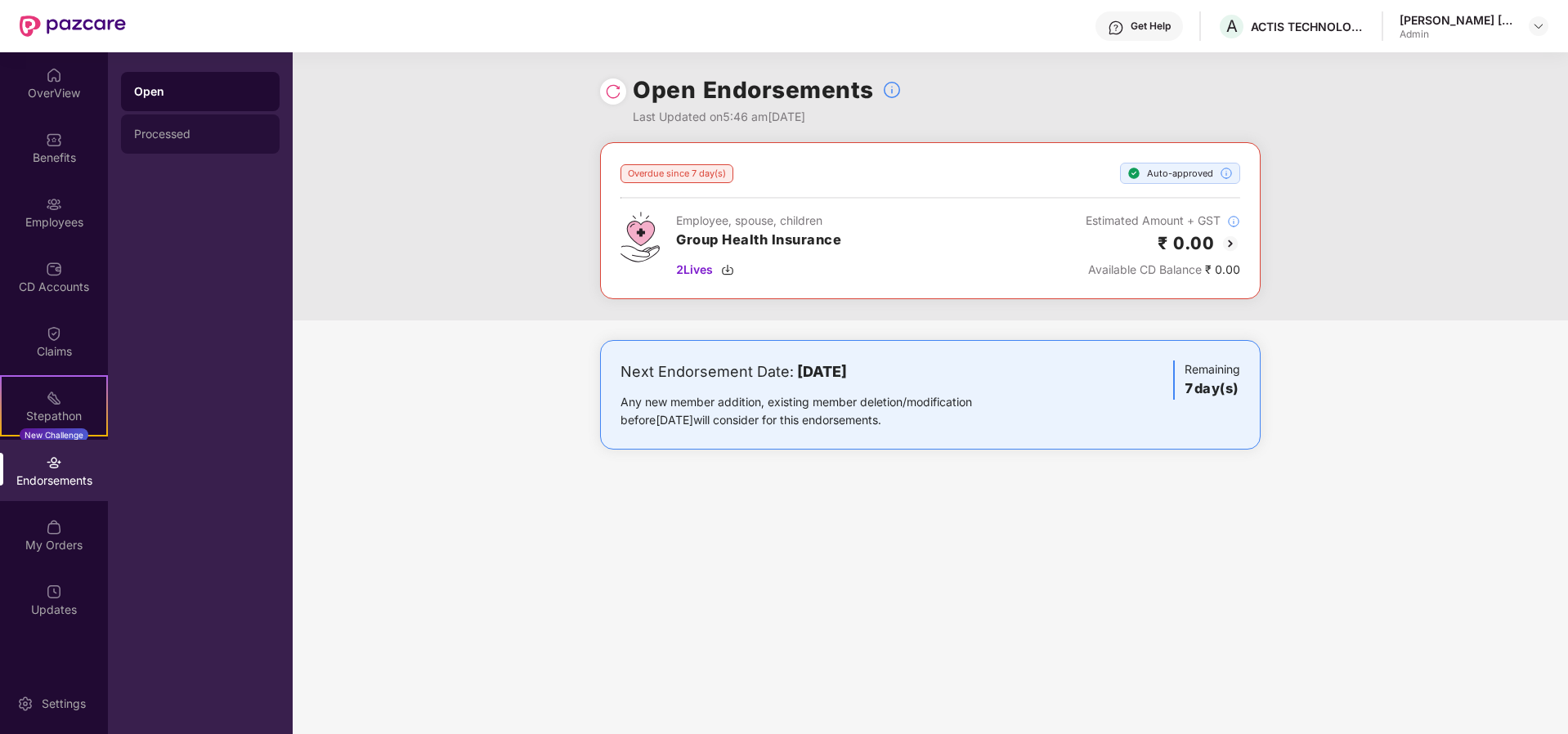
click at [157, 131] on div "Processed" at bounding box center [200, 134] width 133 height 13
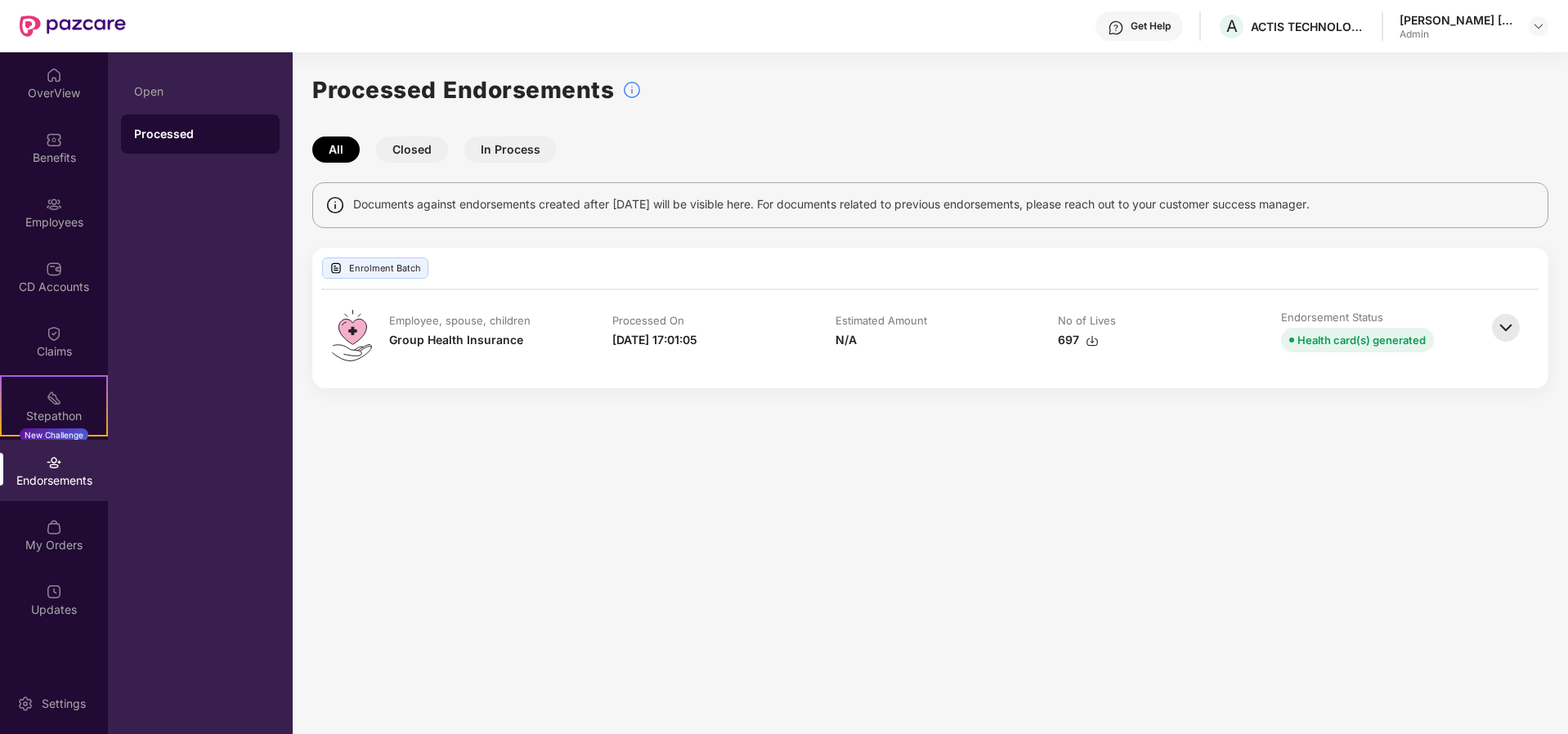
click at [416, 157] on button "Closed" at bounding box center [412, 149] width 72 height 27
click at [528, 147] on button "In Process" at bounding box center [511, 149] width 93 height 27
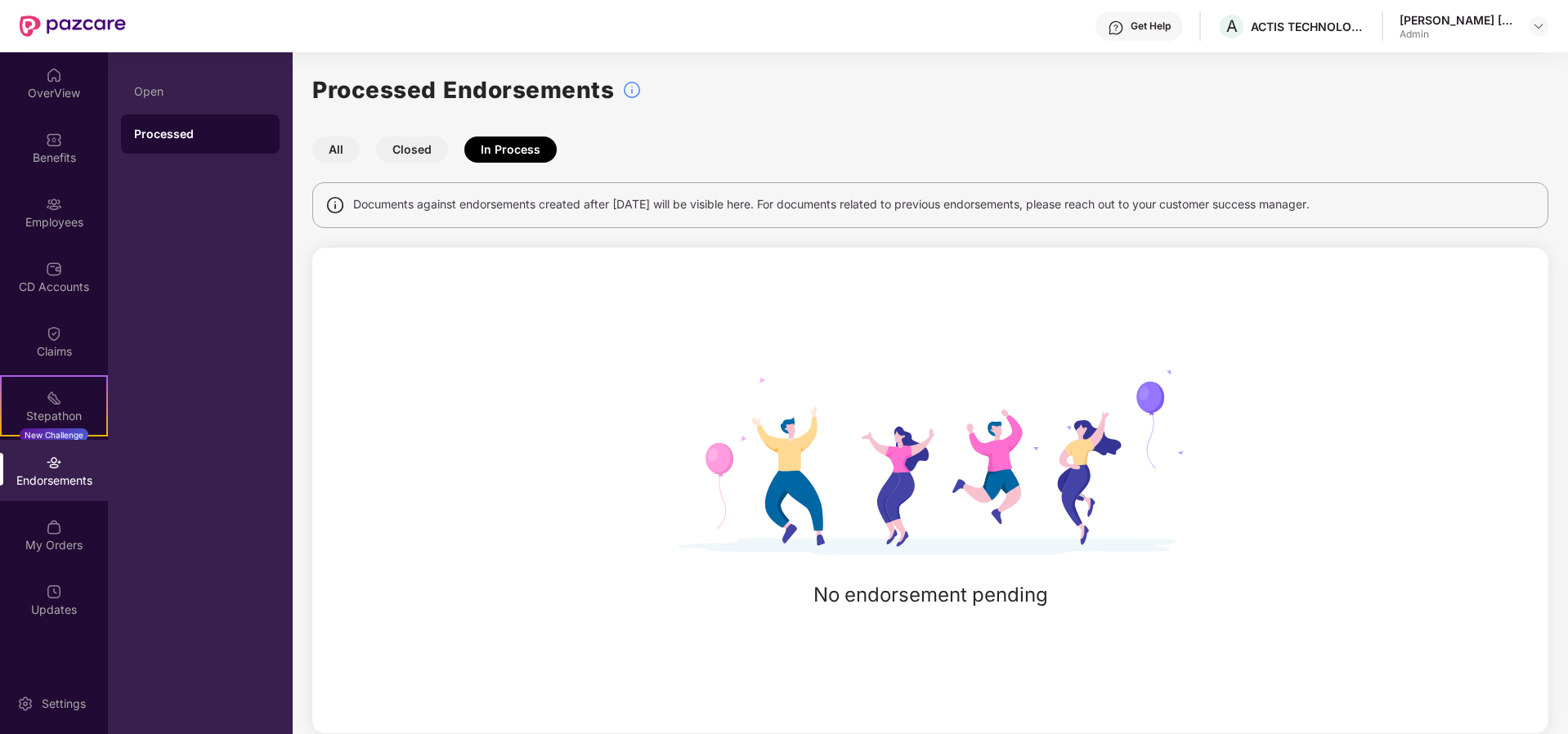
click at [343, 146] on button "All" at bounding box center [336, 149] width 47 height 27
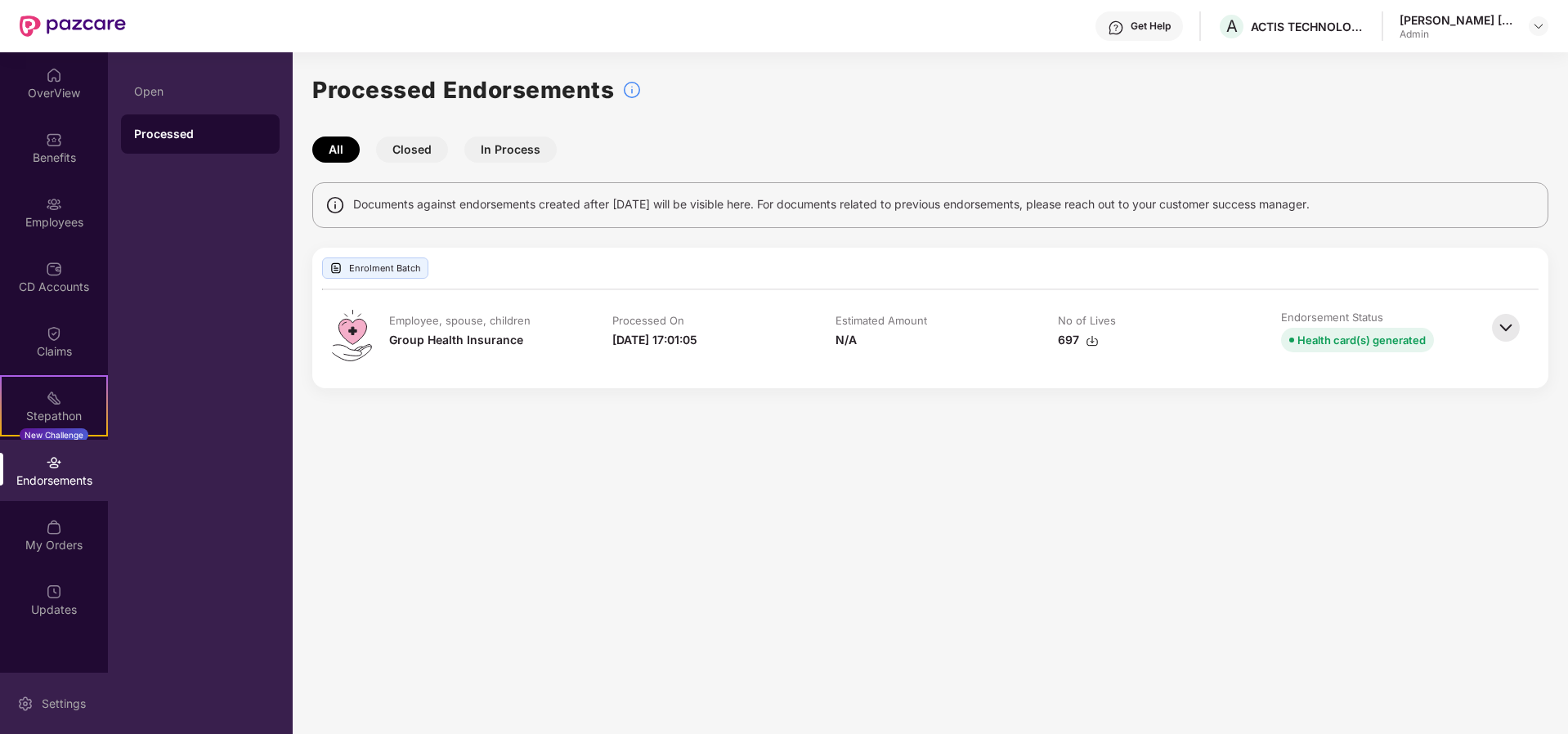
click at [46, 705] on div "Settings" at bounding box center [63, 703] width 54 height 16
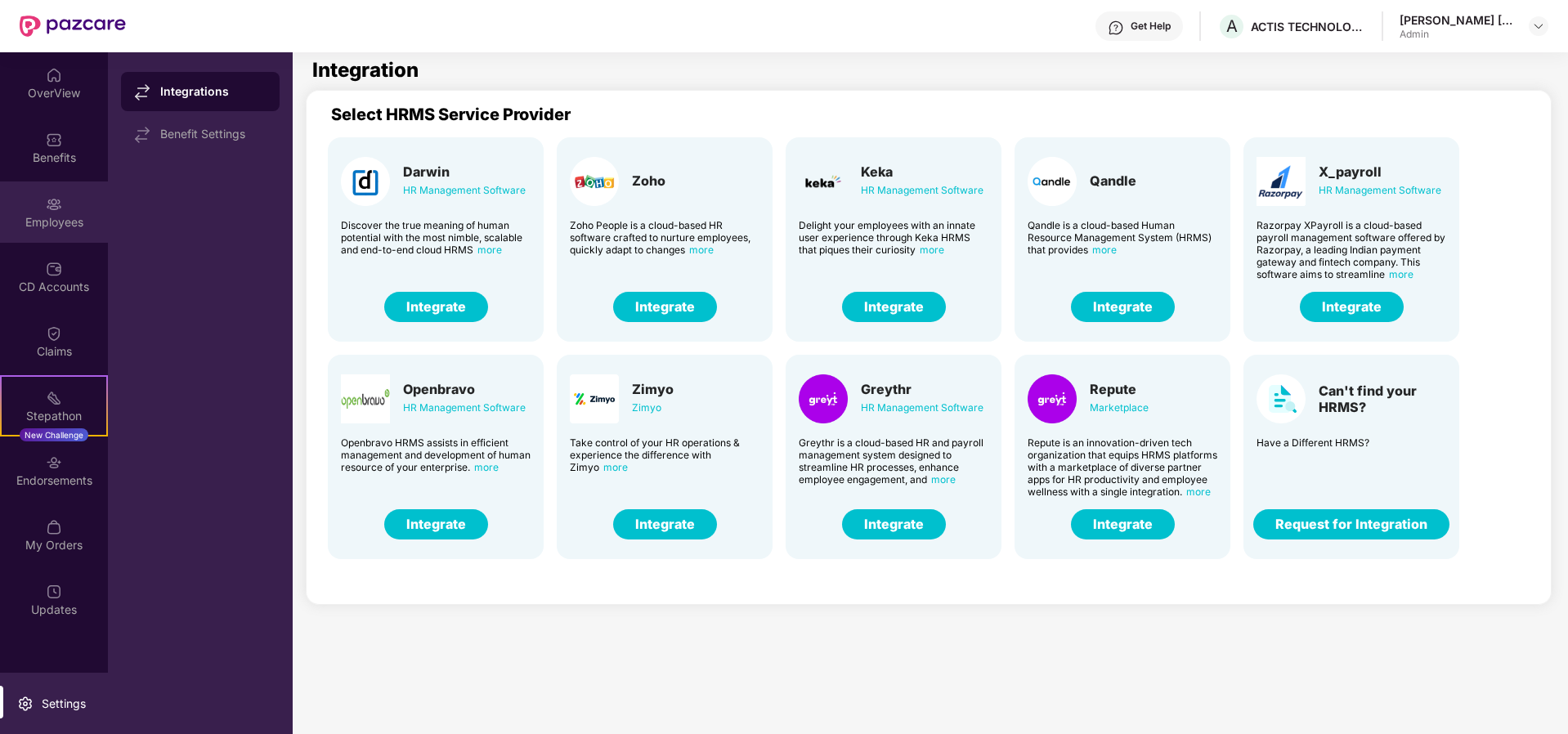
click at [45, 212] on div "Employees" at bounding box center [54, 212] width 108 height 62
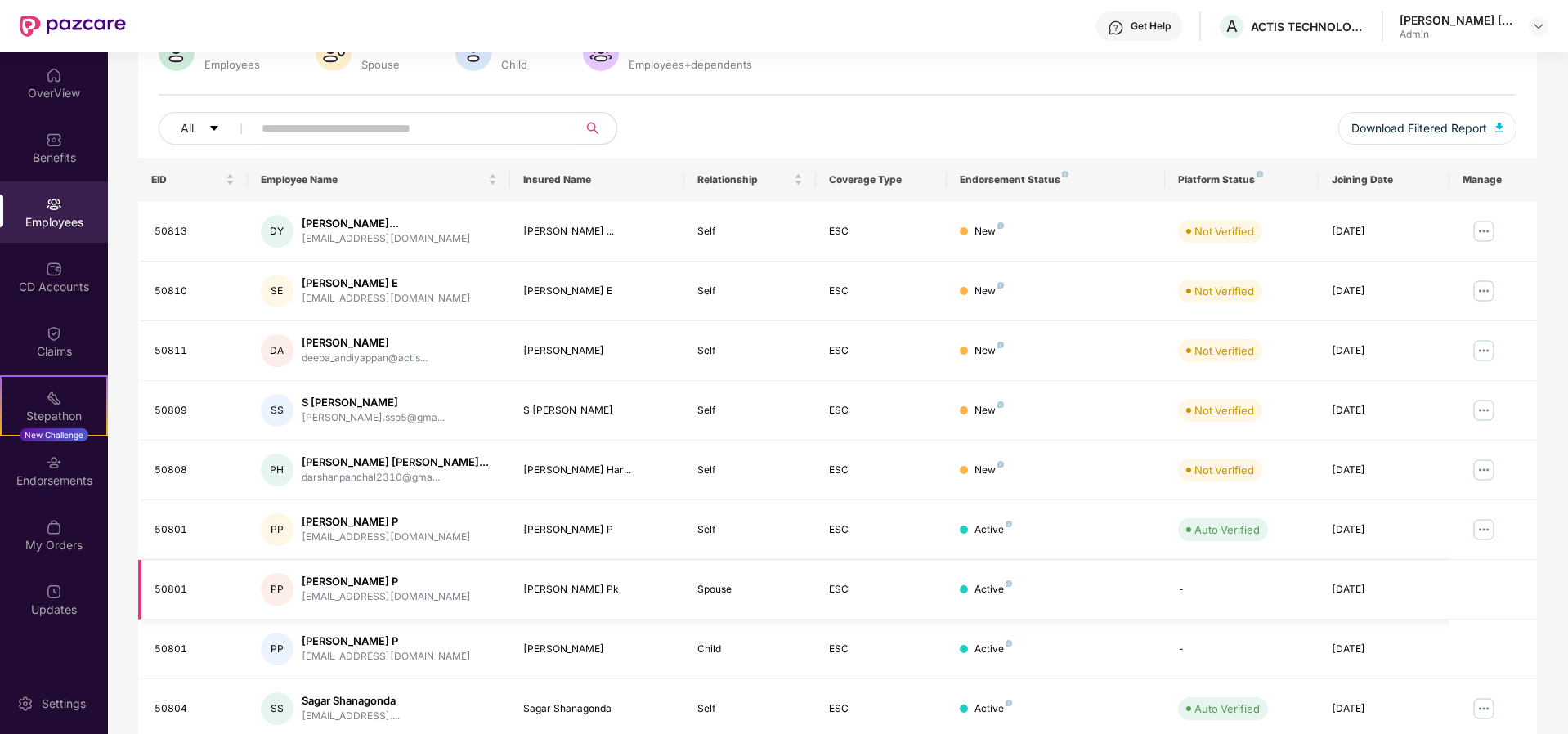
scroll to position [75, 0]
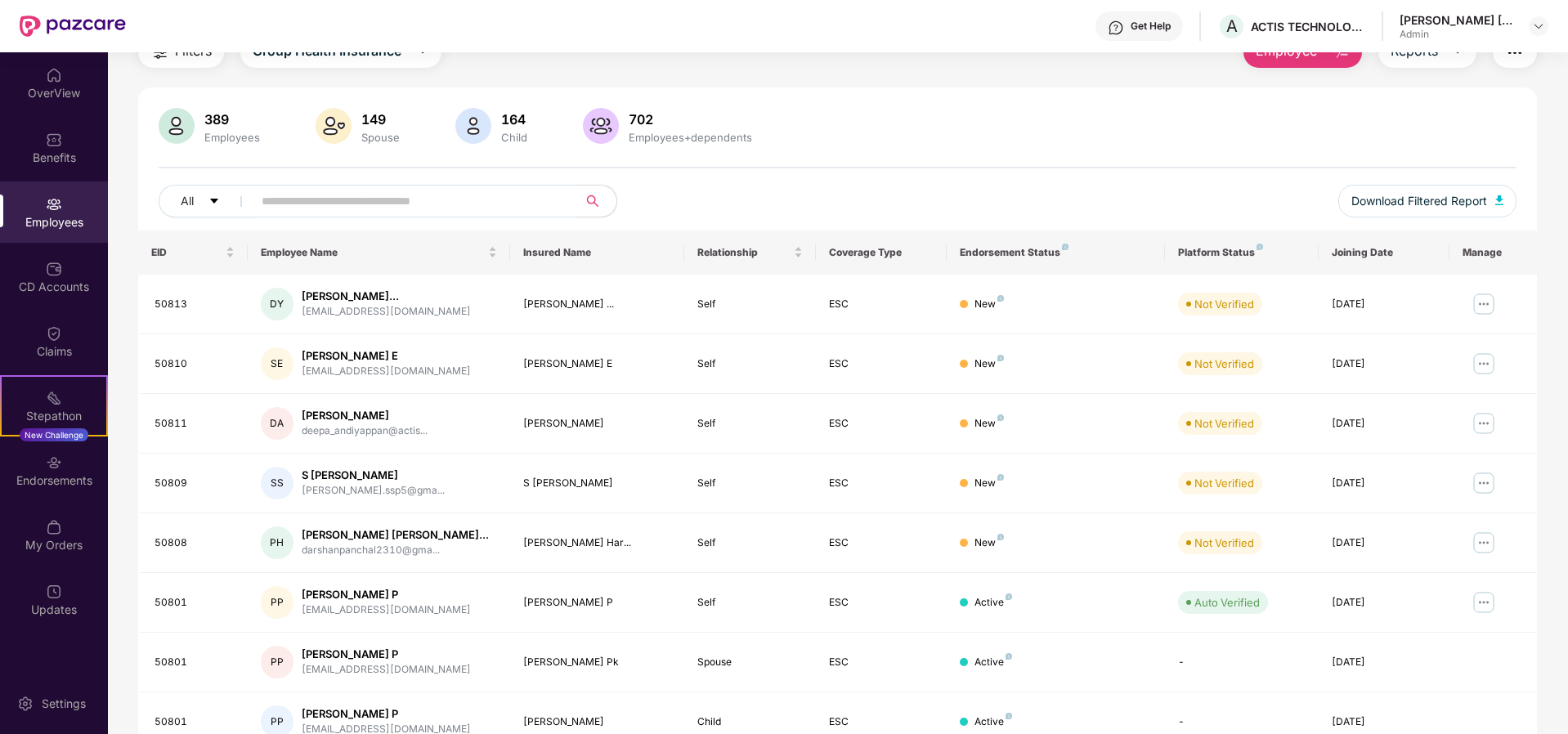
click at [327, 201] on input "text" at bounding box center [408, 200] width 294 height 25
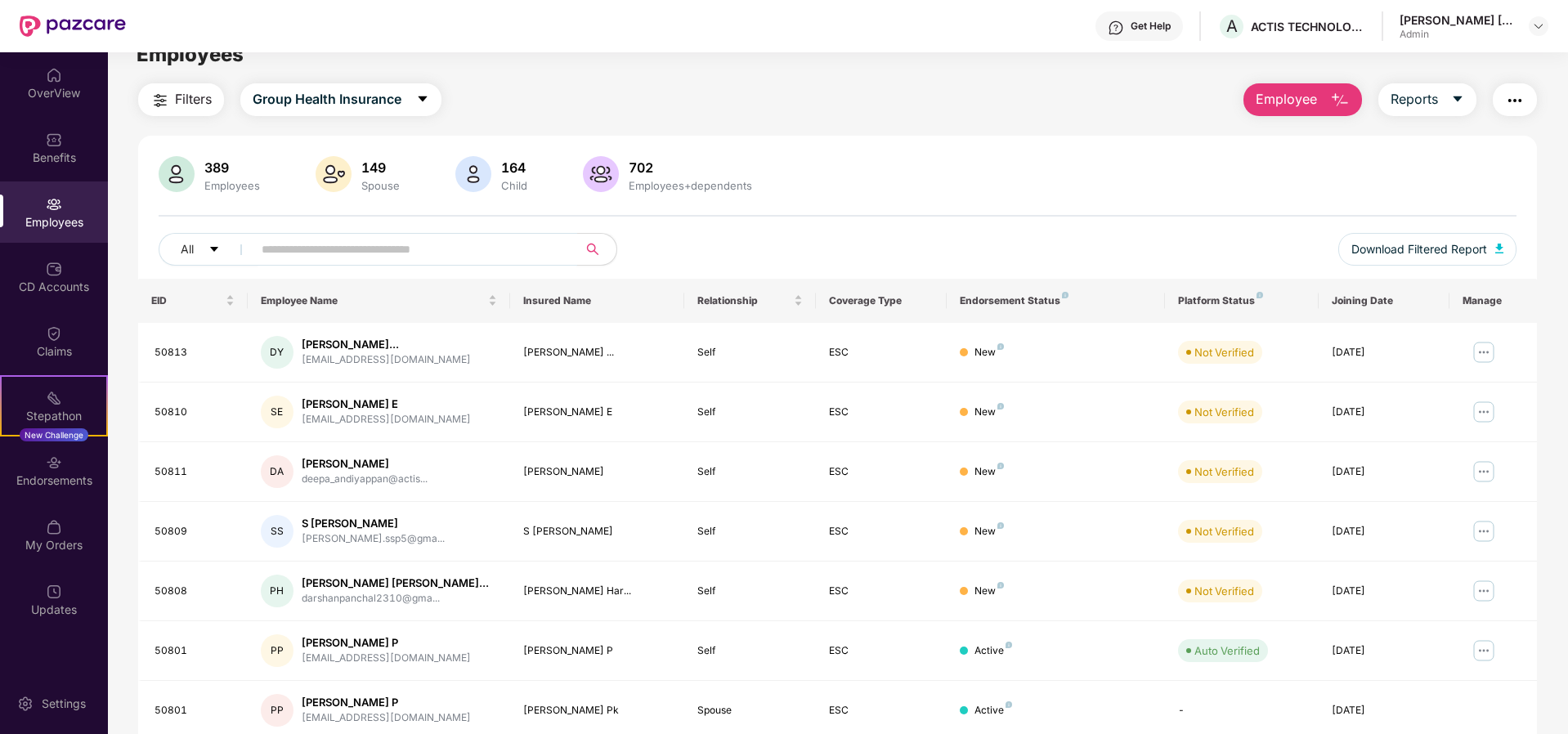
scroll to position [0, 0]
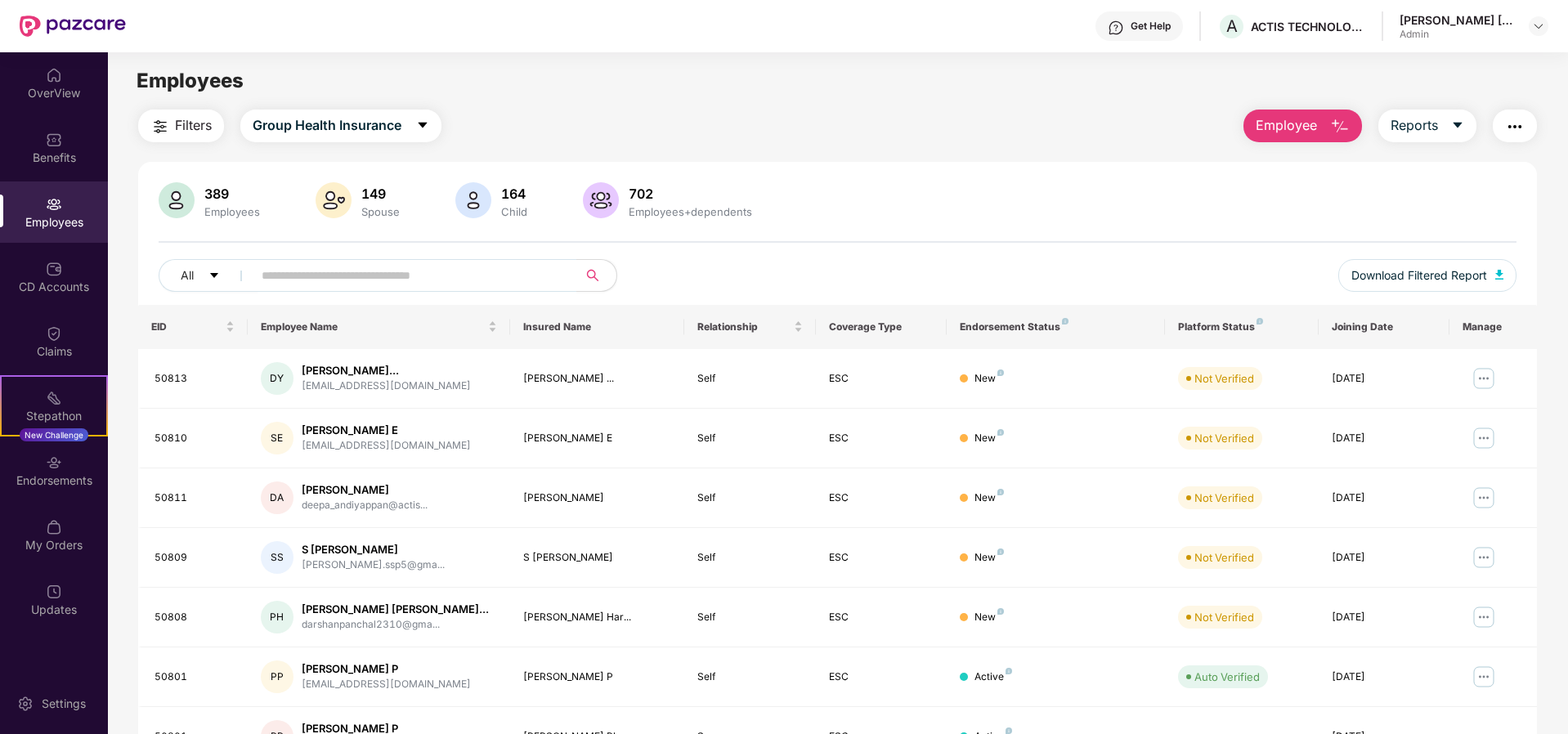
click at [1317, 128] on button "Employee" at bounding box center [1302, 126] width 118 height 33
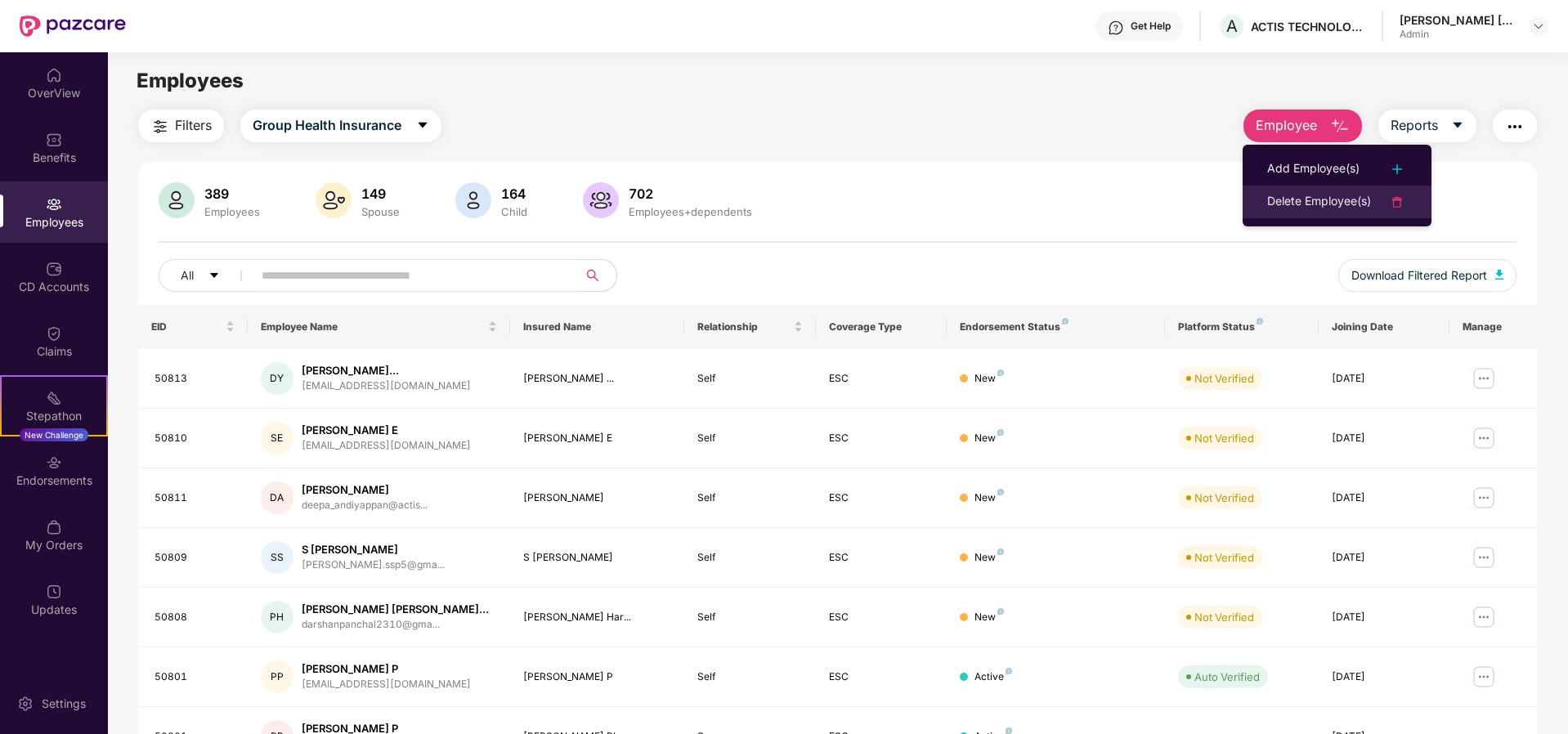
click at [1312, 206] on div "Delete Employee(s)" at bounding box center [1319, 201] width 104 height 20
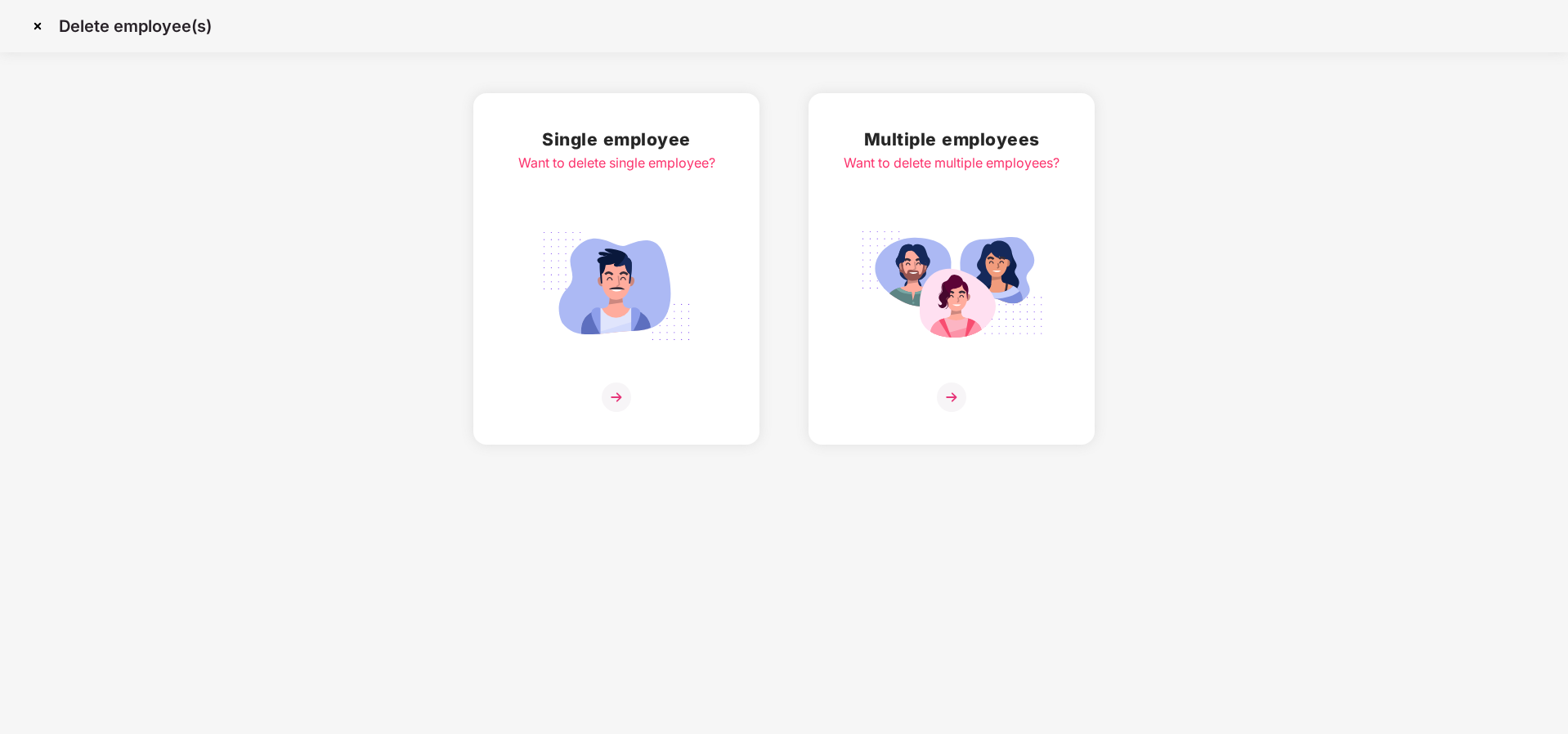
click at [948, 401] on img at bounding box center [952, 397] width 29 height 29
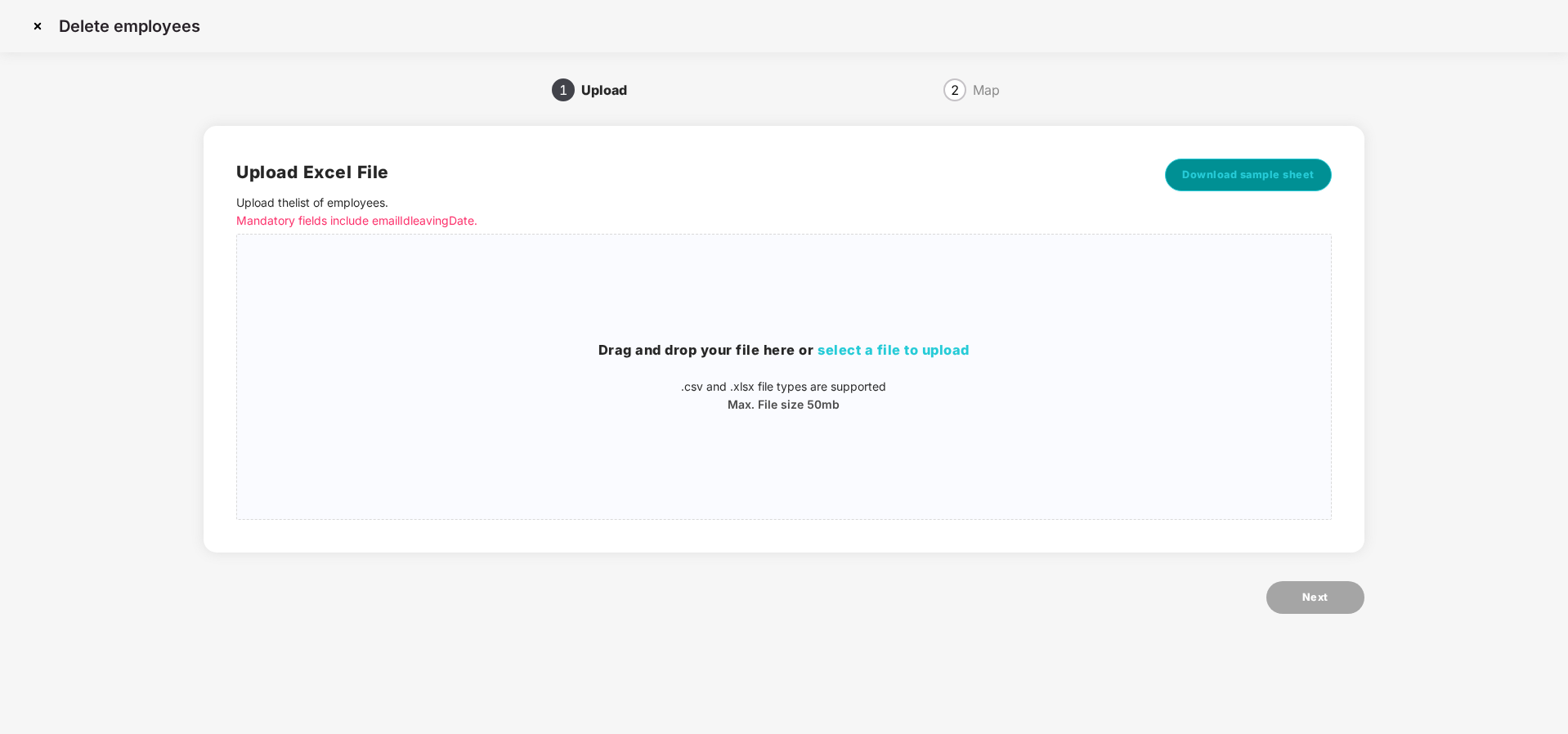
click at [1239, 180] on span "Download sample sheet" at bounding box center [1248, 175] width 133 height 16
click at [906, 349] on span "select a file to upload" at bounding box center [893, 349] width 152 height 16
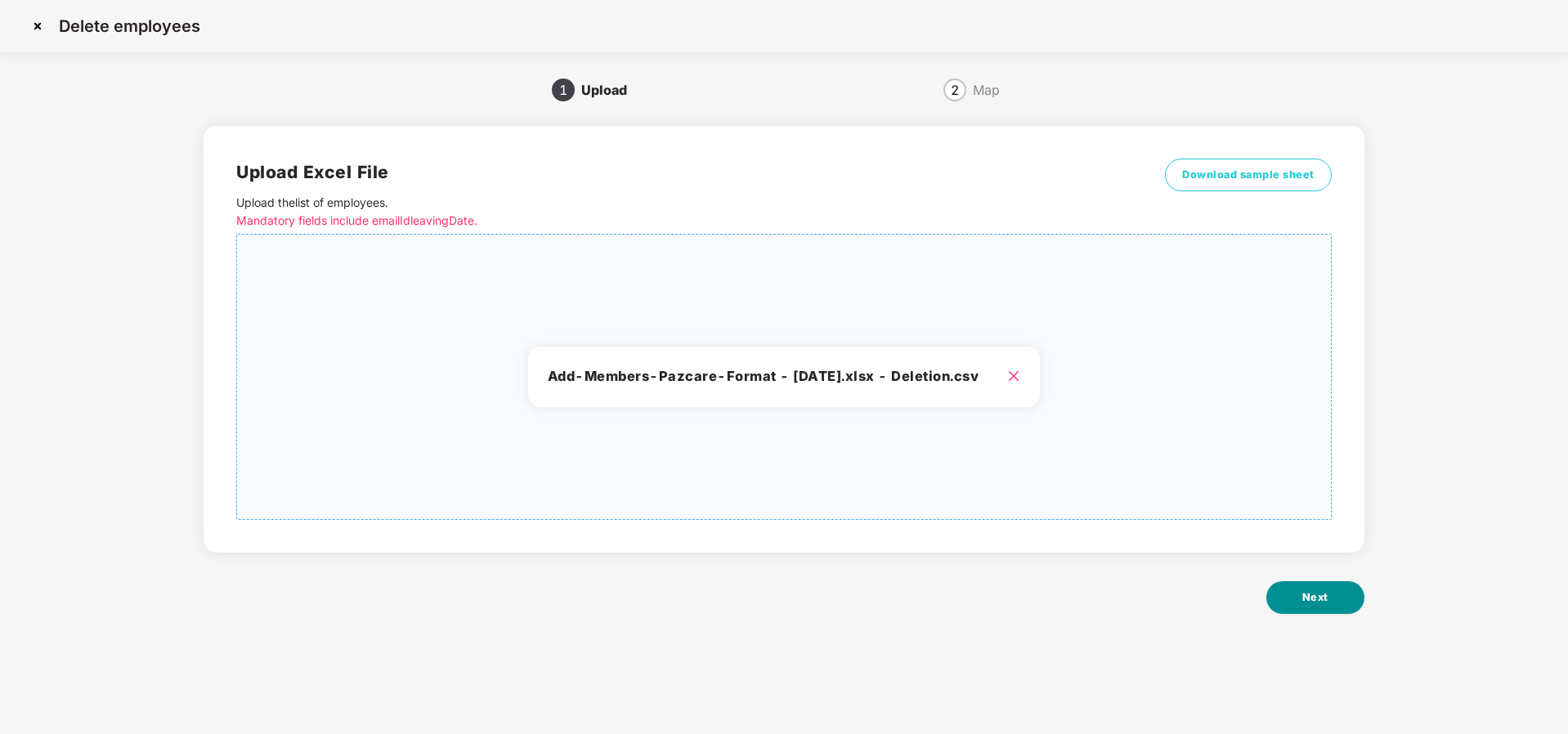
click at [1313, 597] on span "Next" at bounding box center [1315, 597] width 27 height 16
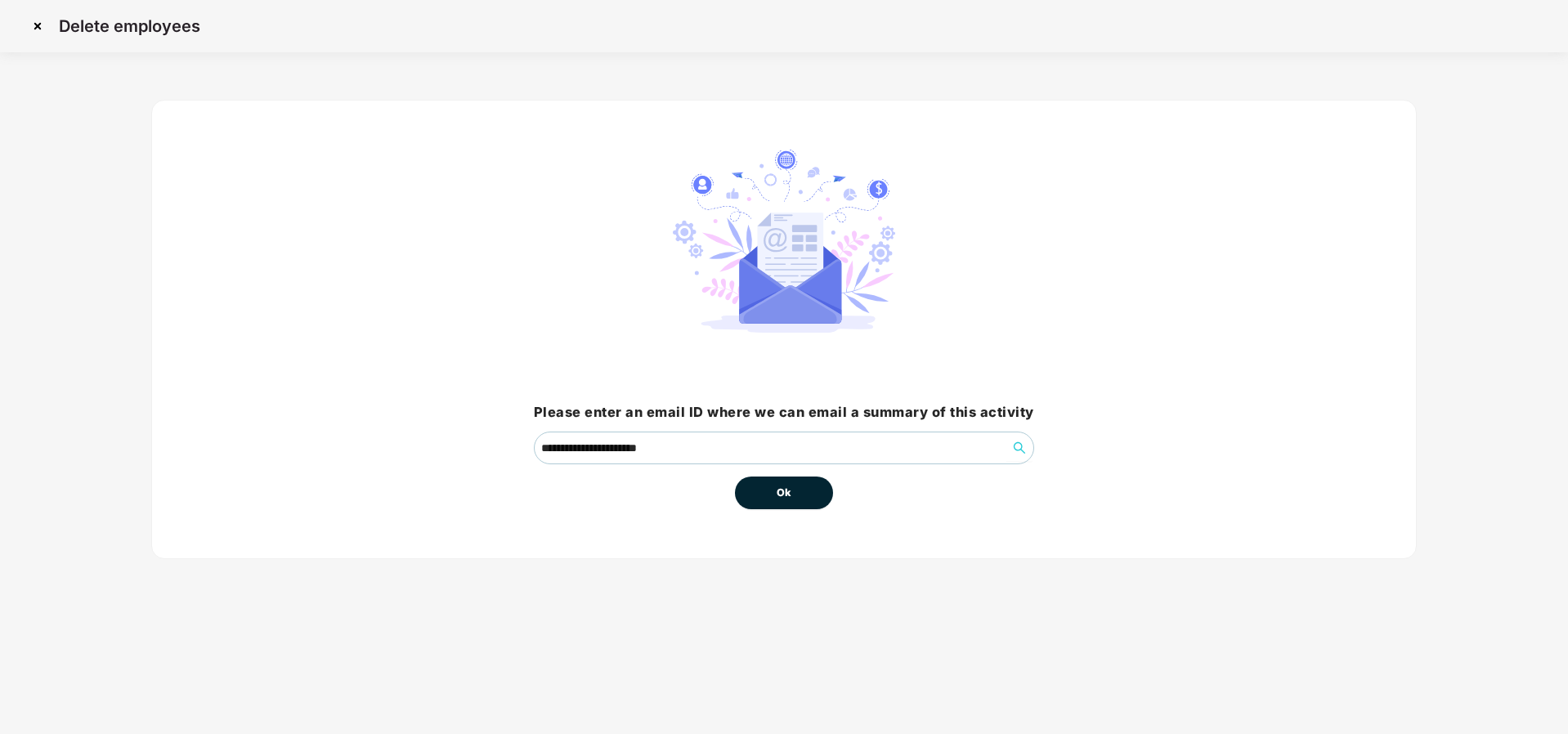
click at [780, 498] on span "Ok" at bounding box center [784, 492] width 15 height 16
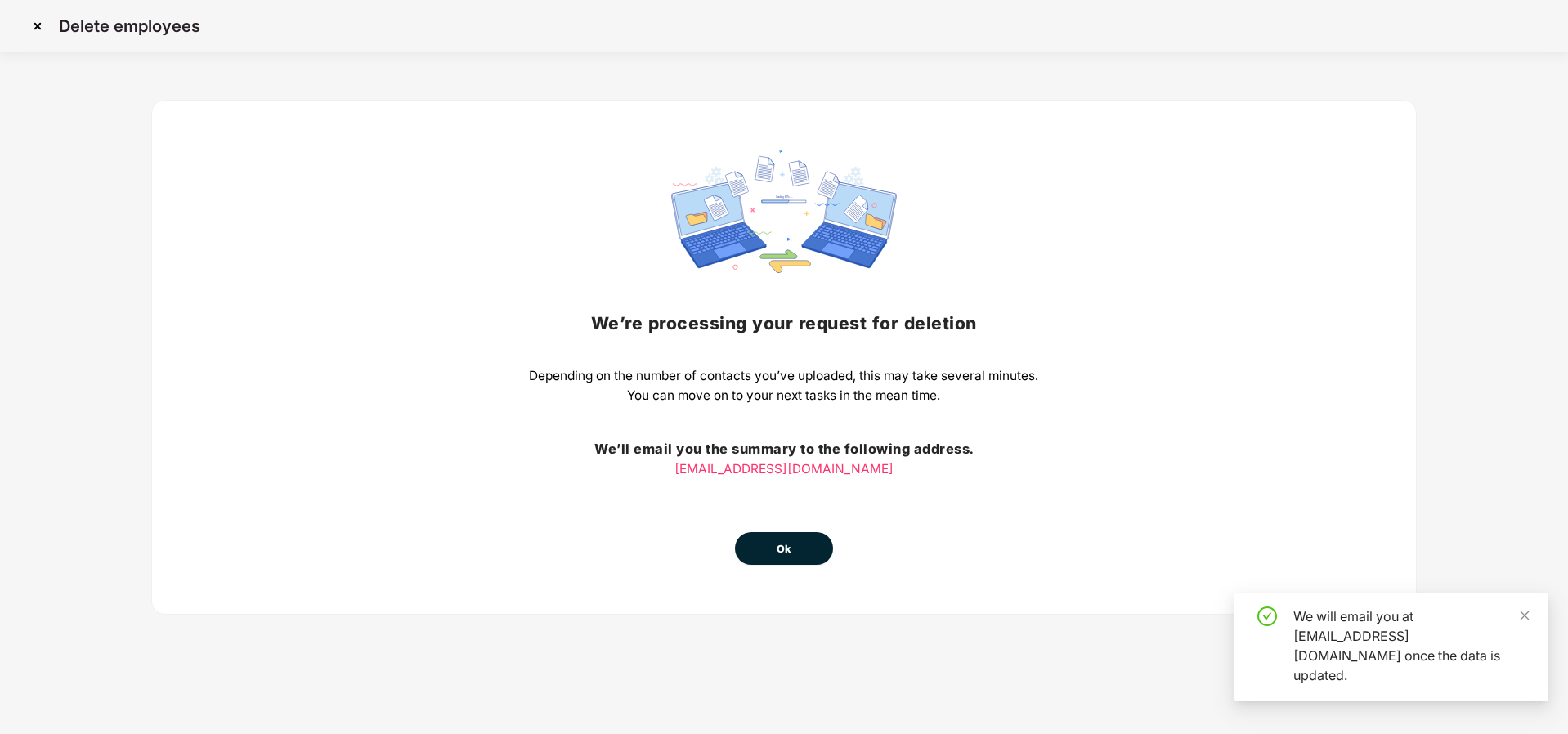
click at [786, 546] on span "Ok" at bounding box center [784, 549] width 15 height 16
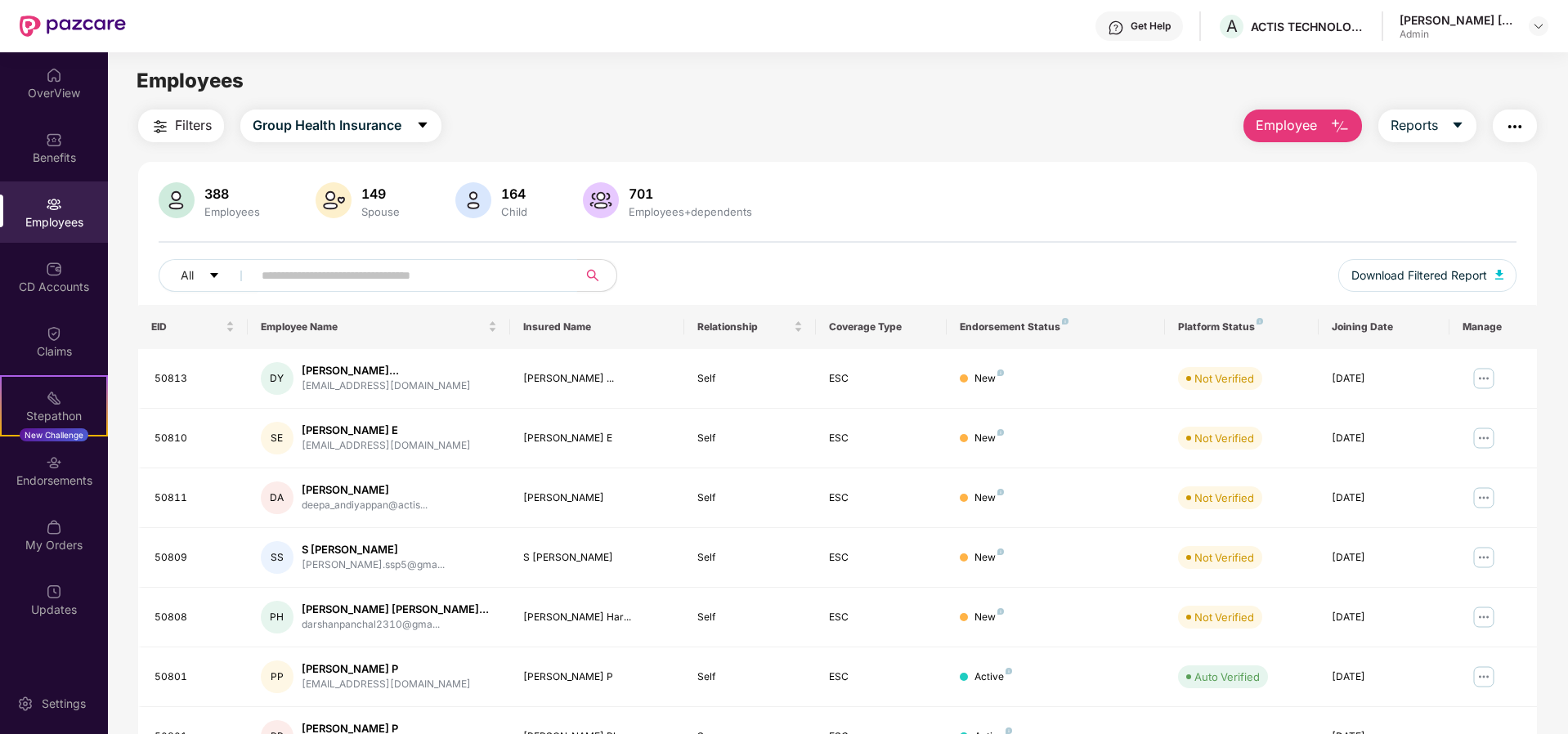
click at [297, 280] on input "text" at bounding box center [408, 275] width 294 height 25
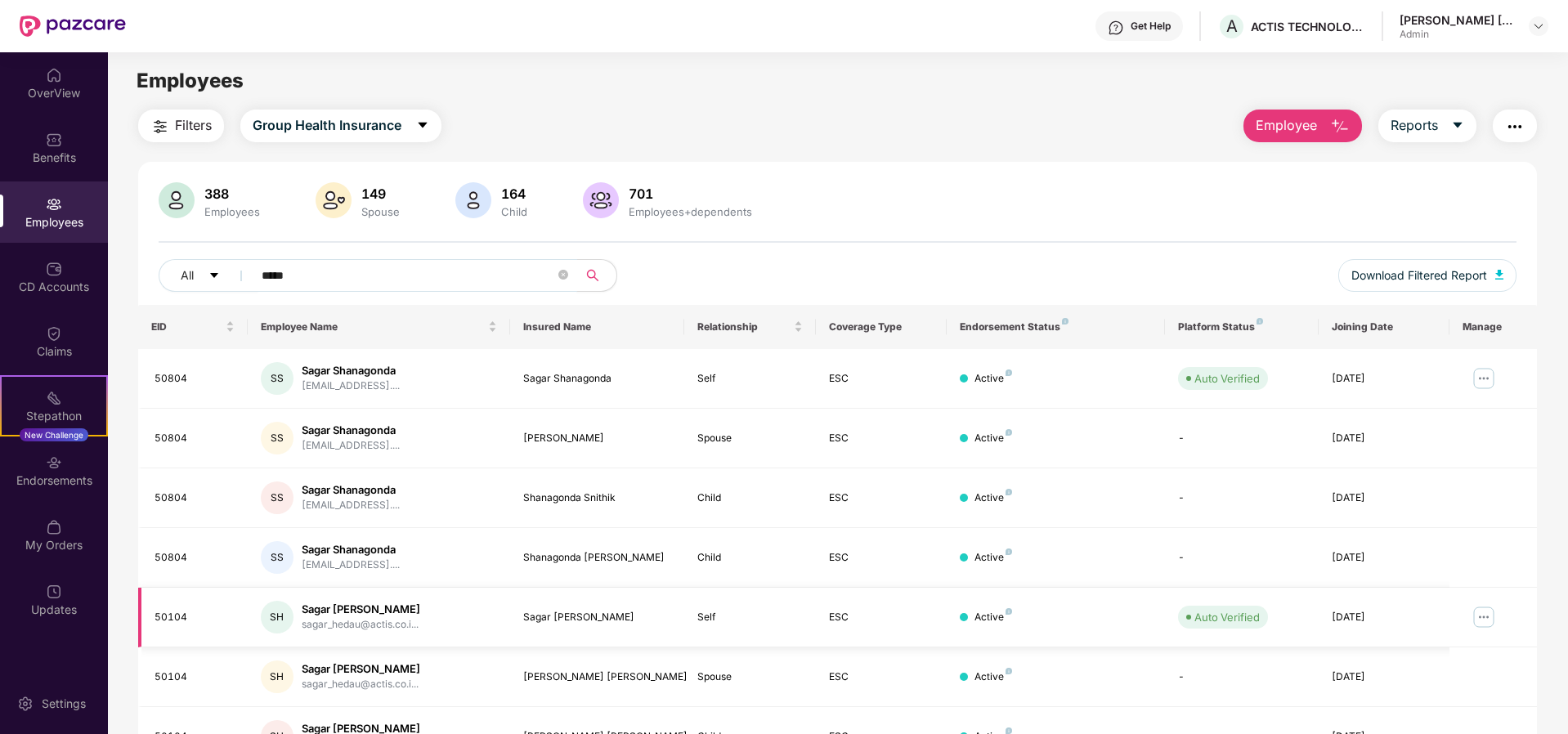
type input "*****"
click at [1481, 619] on img at bounding box center [1484, 617] width 27 height 27
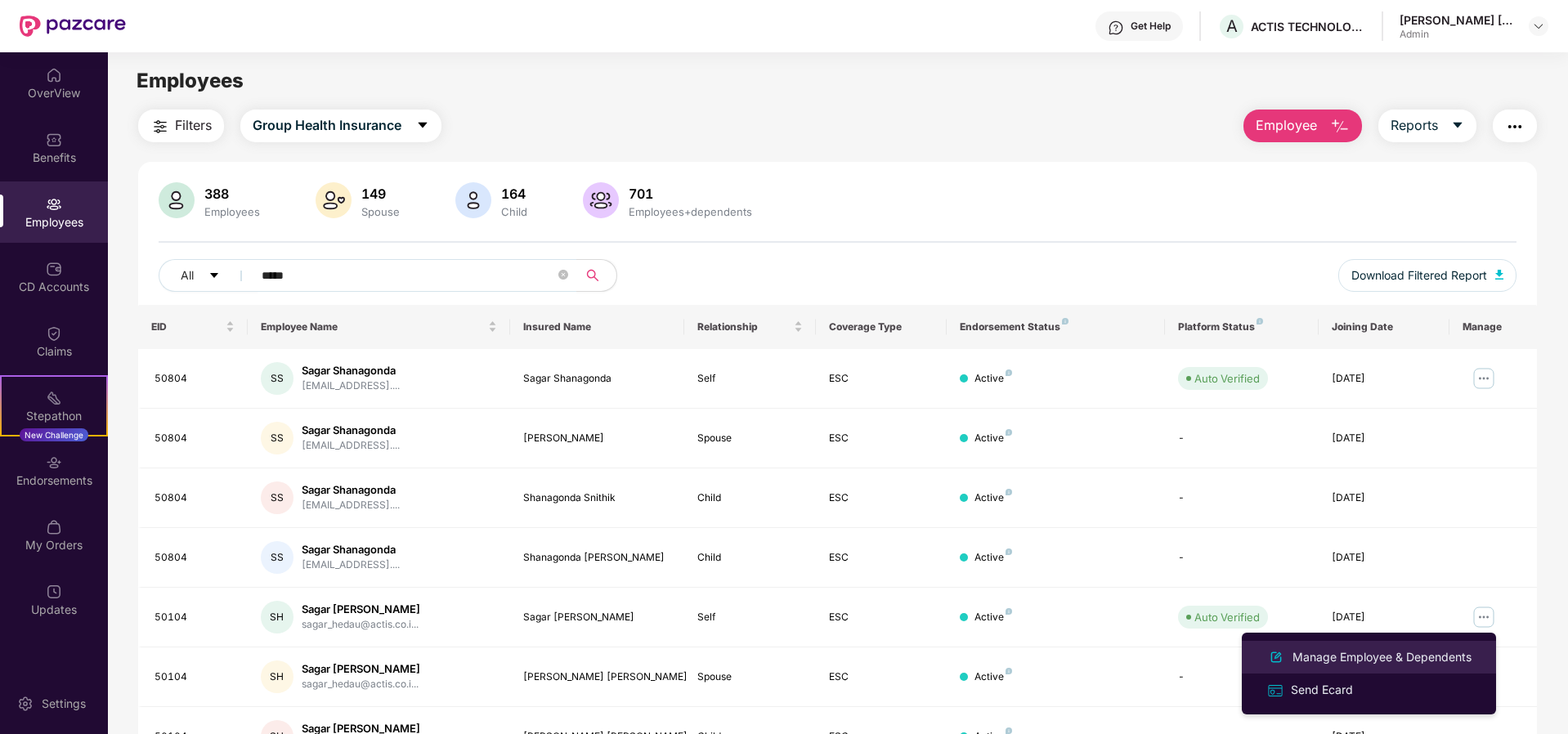
click at [1314, 656] on div "Manage Employee & Dependents" at bounding box center [1382, 657] width 186 height 18
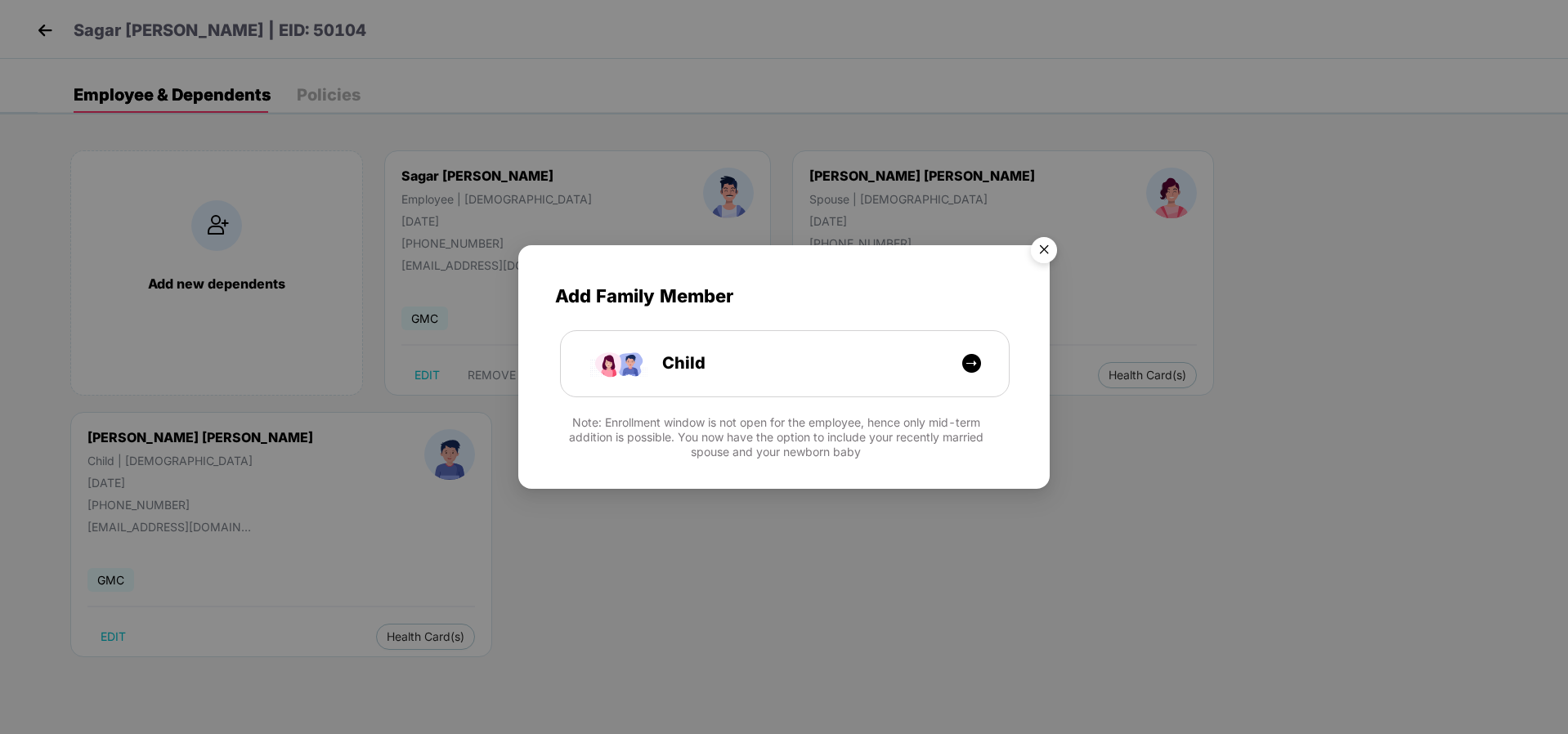
click at [1056, 249] on img "Close" at bounding box center [1044, 252] width 45 height 45
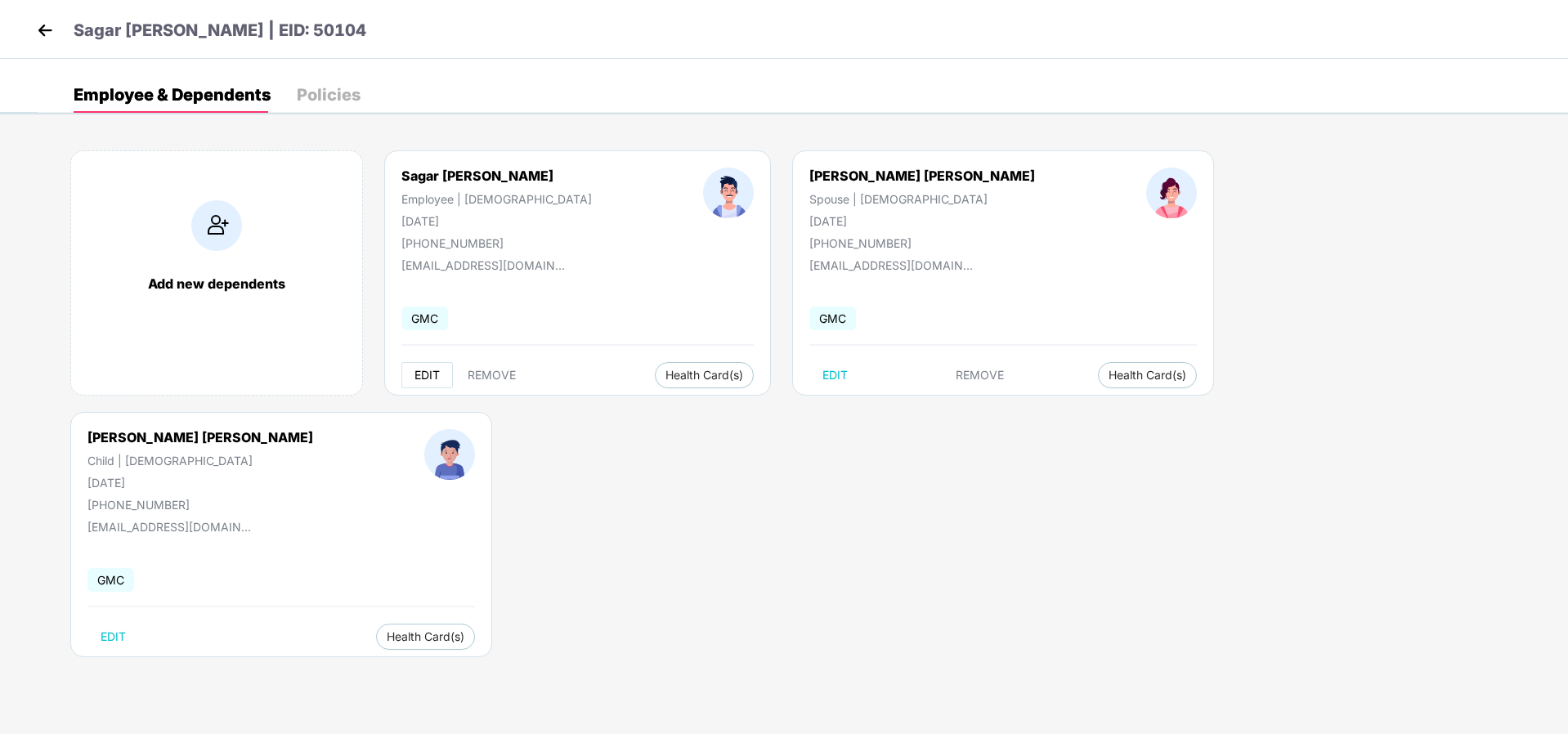
click at [426, 375] on span "EDIT" at bounding box center [428, 374] width 26 height 13
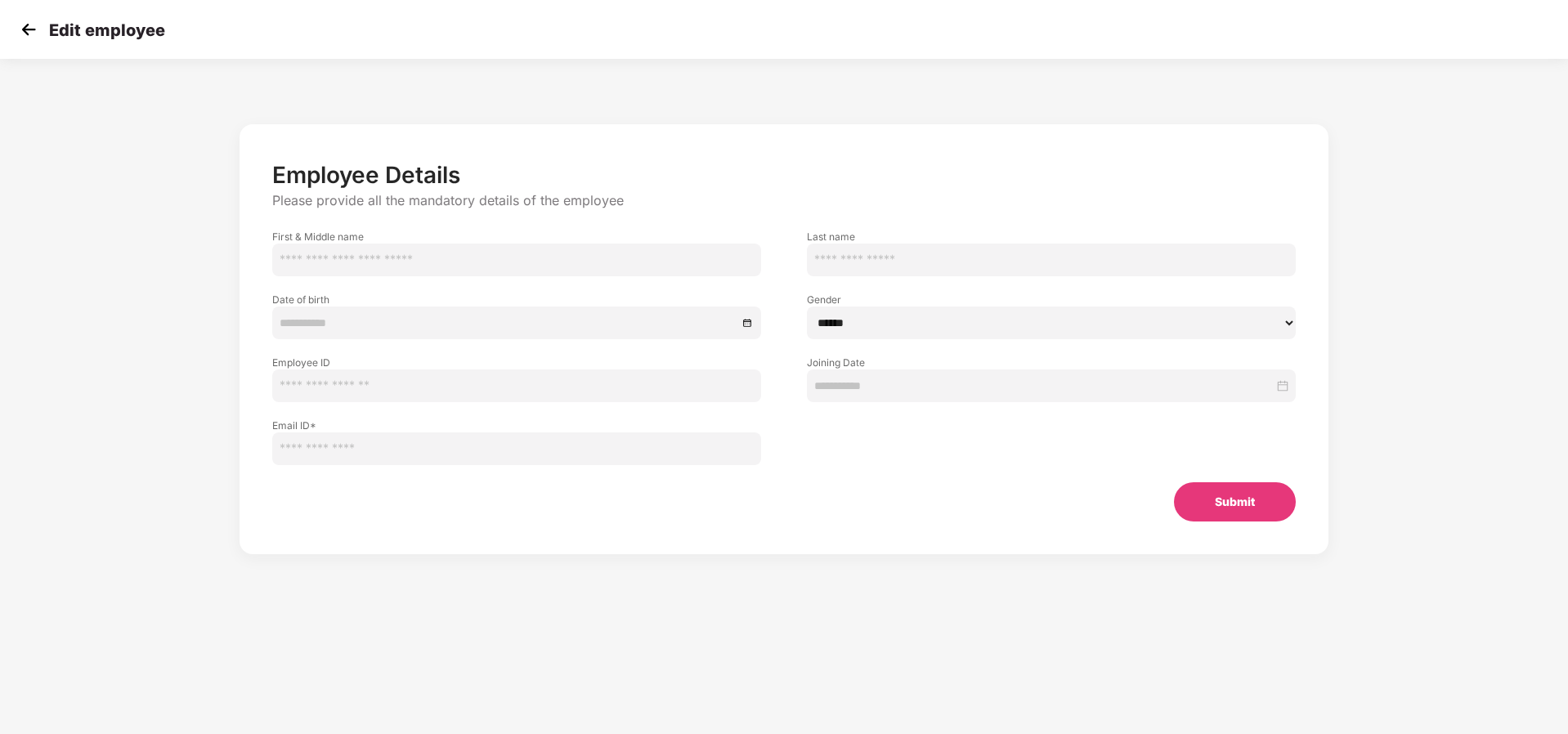
type input "*****"
type input "**********"
select select "****"
type input "*****"
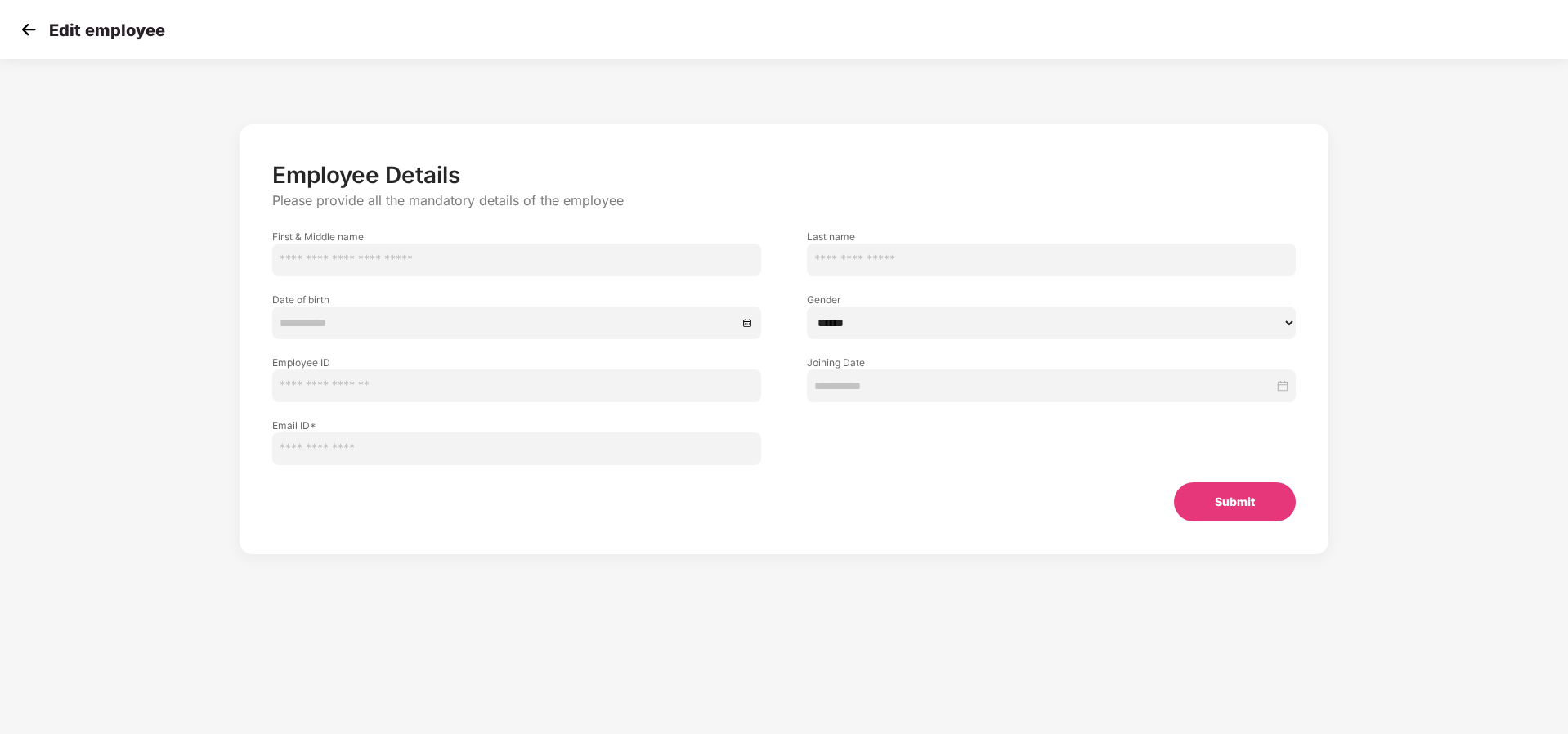
type input "**********"
click at [451, 453] on input "**********" at bounding box center [517, 449] width 489 height 33
click at [27, 27] on img at bounding box center [28, 29] width 25 height 25
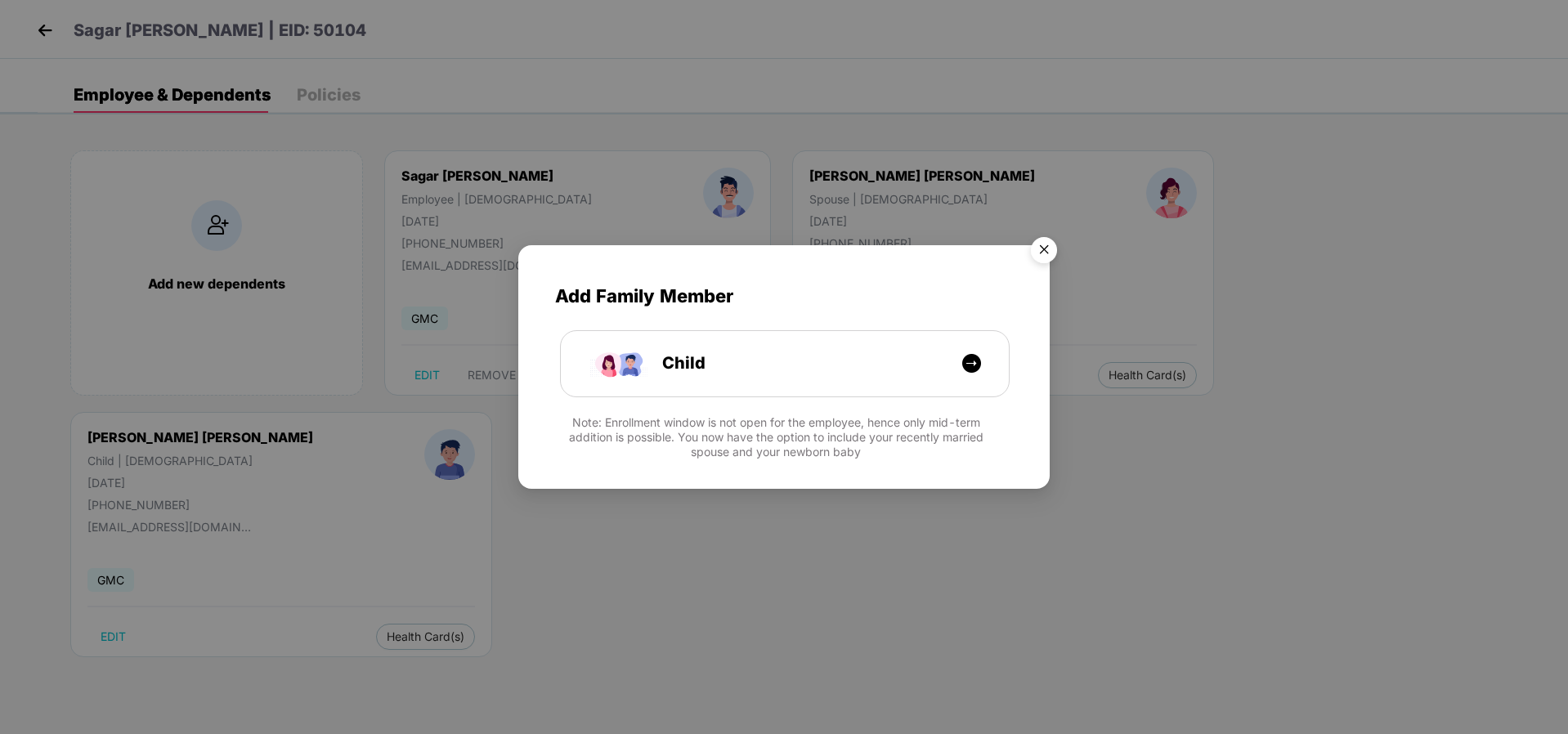
click at [1039, 250] on img "Close" at bounding box center [1044, 252] width 45 height 45
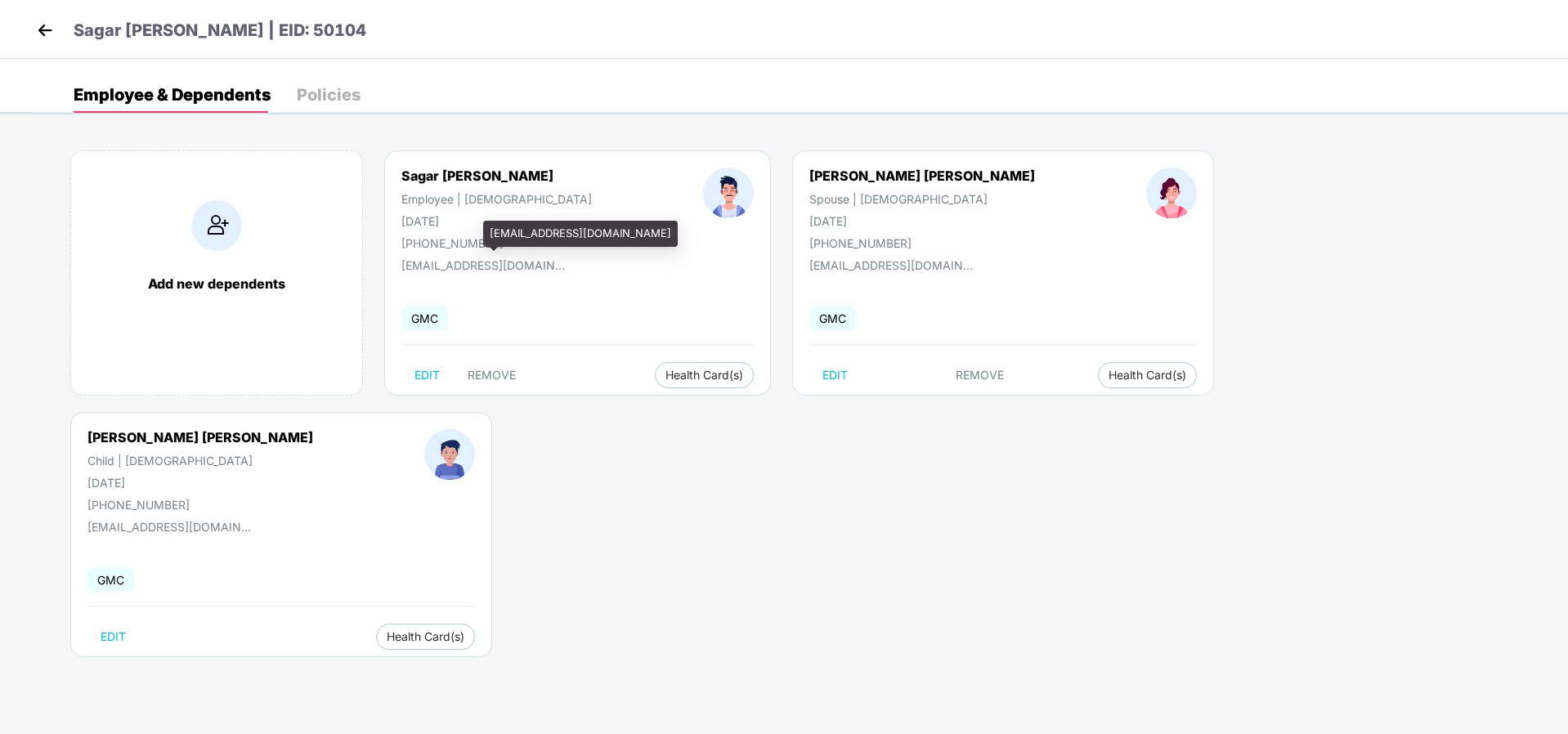
drag, startPoint x: 440, startPoint y: 250, endPoint x: 438, endPoint y: 242, distance: 8.2
click at [439, 249] on div "Sagar Suhas Hedau Employee | Male 29 May 1981 +917710979646 sagar_hedau@actis.c…" at bounding box center [578, 273] width 386 height 245
click at [438, 242] on div "+917710979646" at bounding box center [497, 243] width 190 height 14
click at [423, 375] on span "EDIT" at bounding box center [428, 374] width 26 height 13
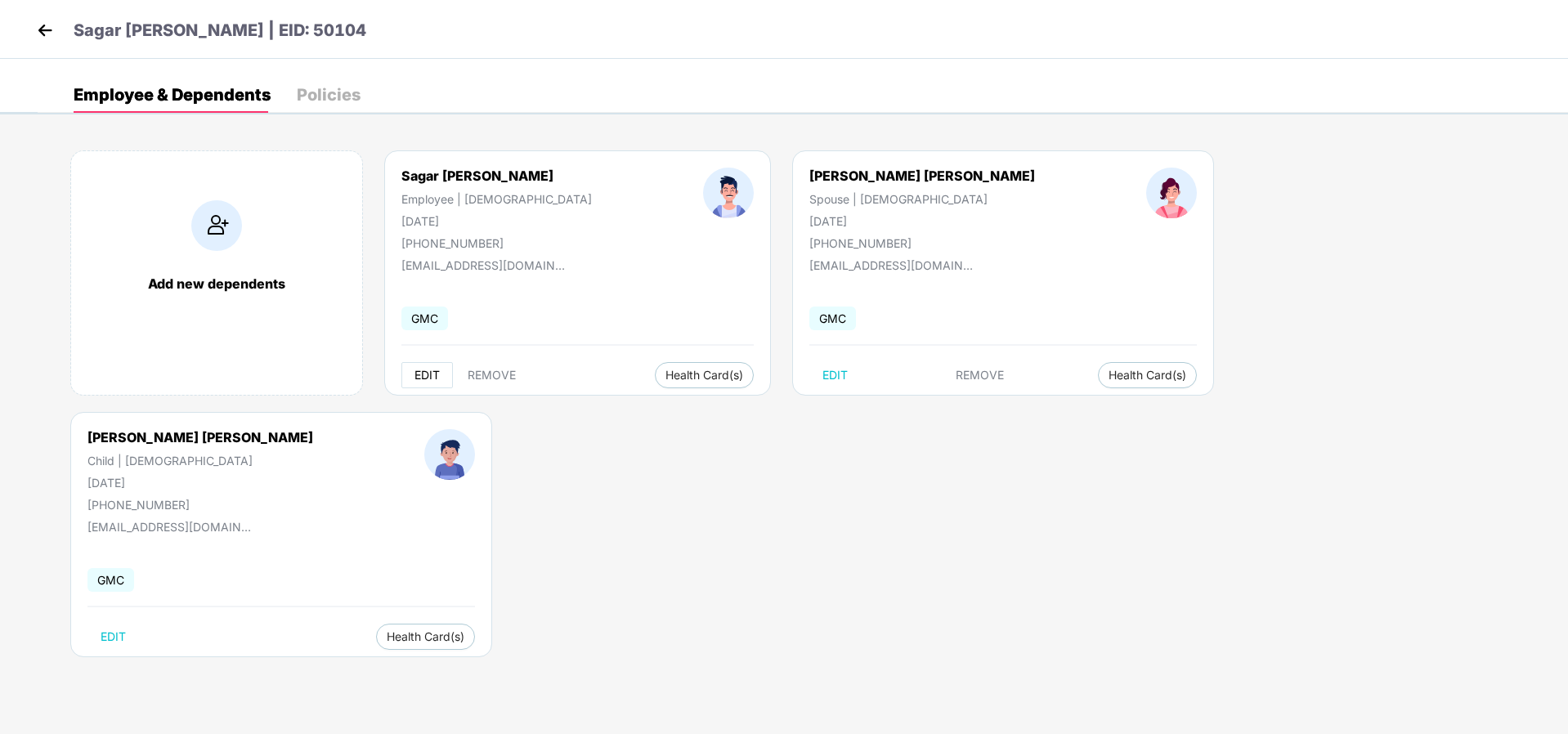
select select "****"
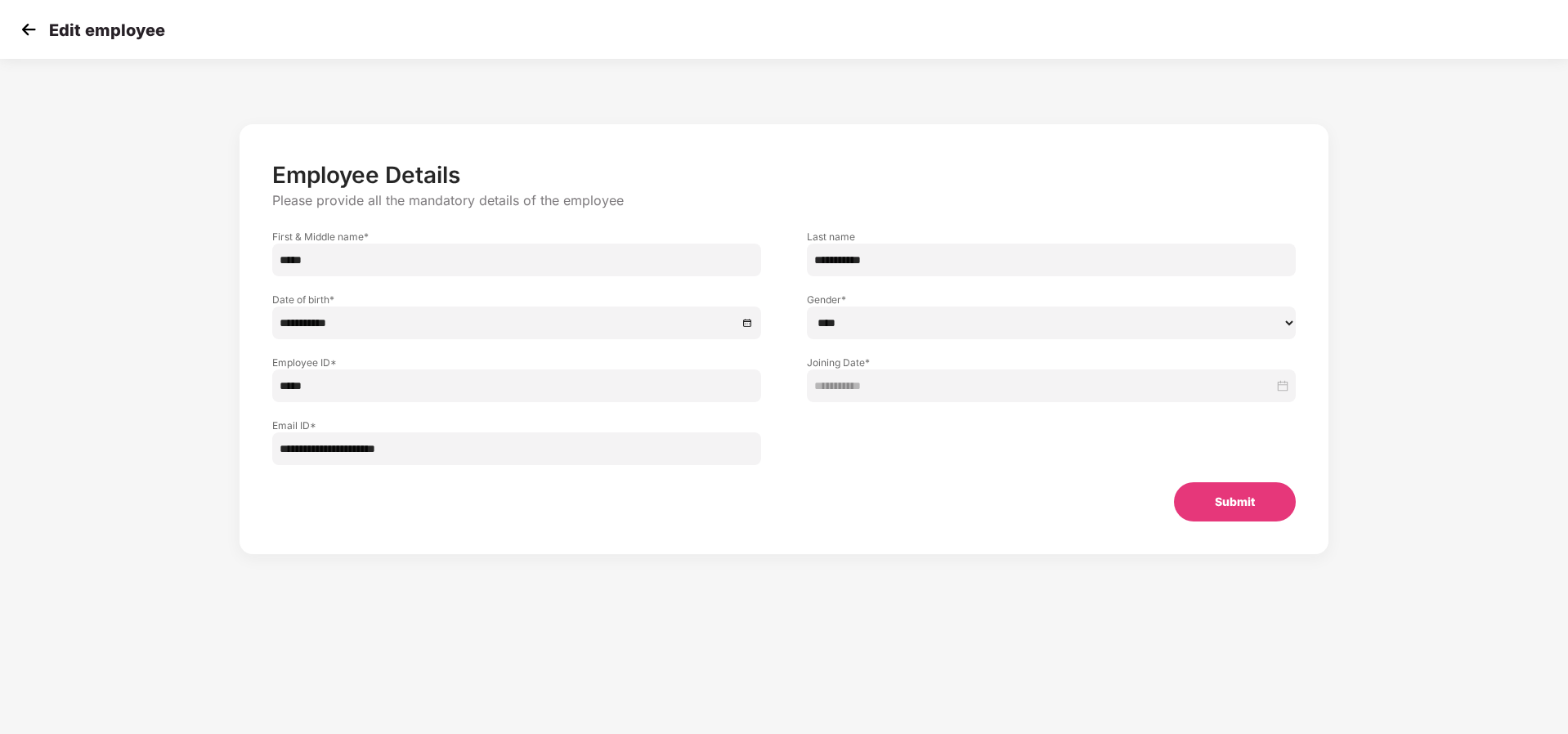
click at [1218, 505] on button "Submit" at bounding box center [1235, 502] width 122 height 39
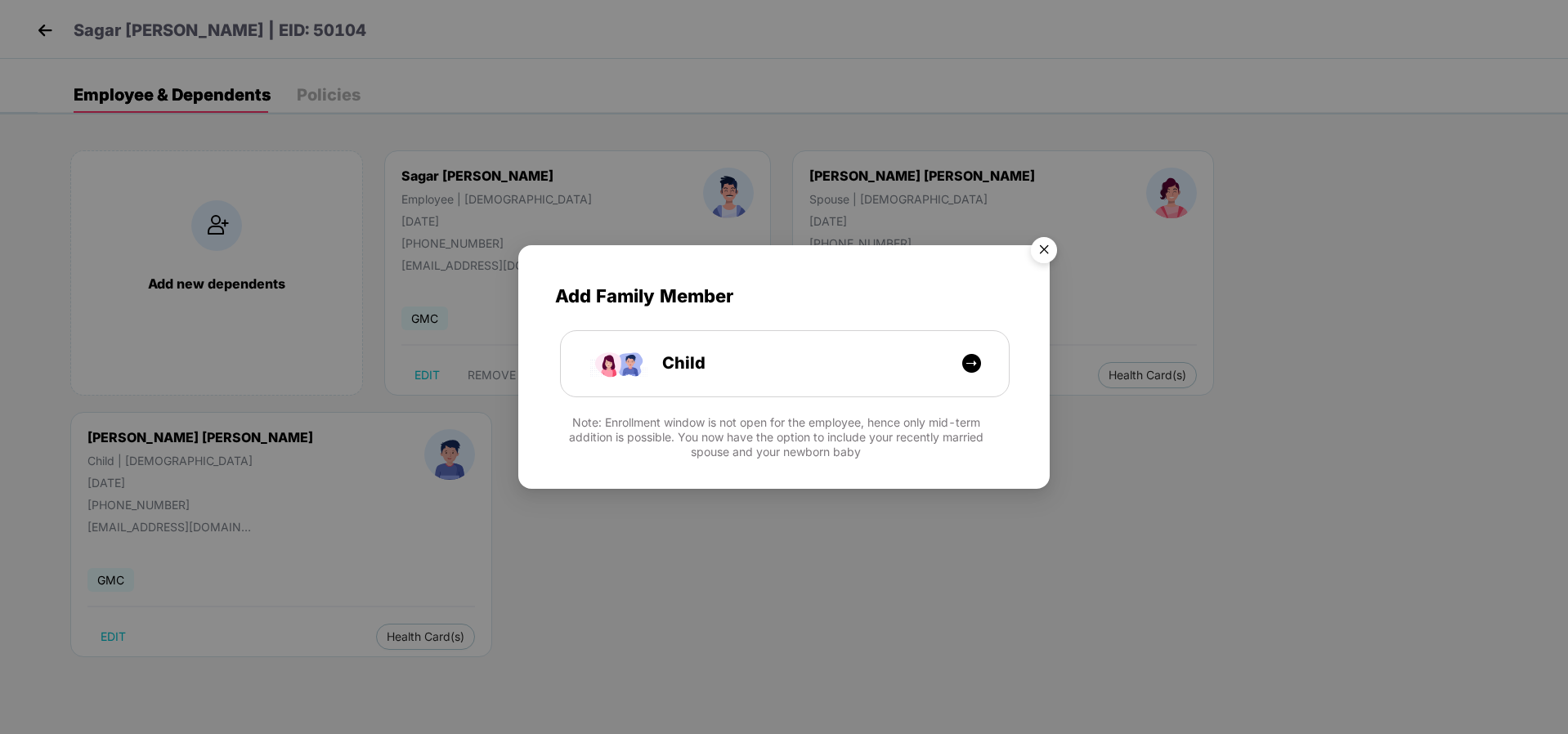
click at [1045, 252] on img "Close" at bounding box center [1044, 252] width 45 height 45
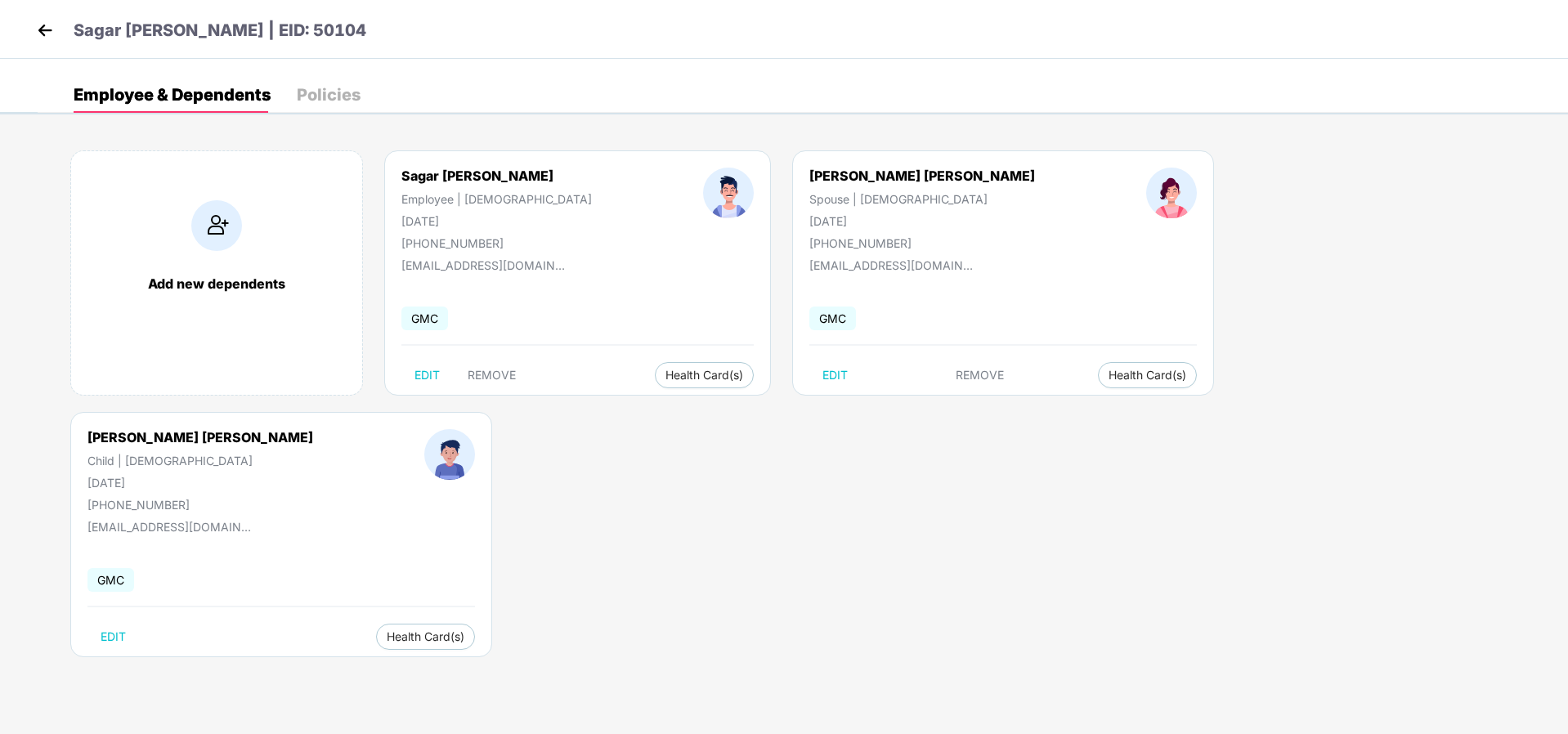
click at [46, 27] on img at bounding box center [45, 30] width 25 height 25
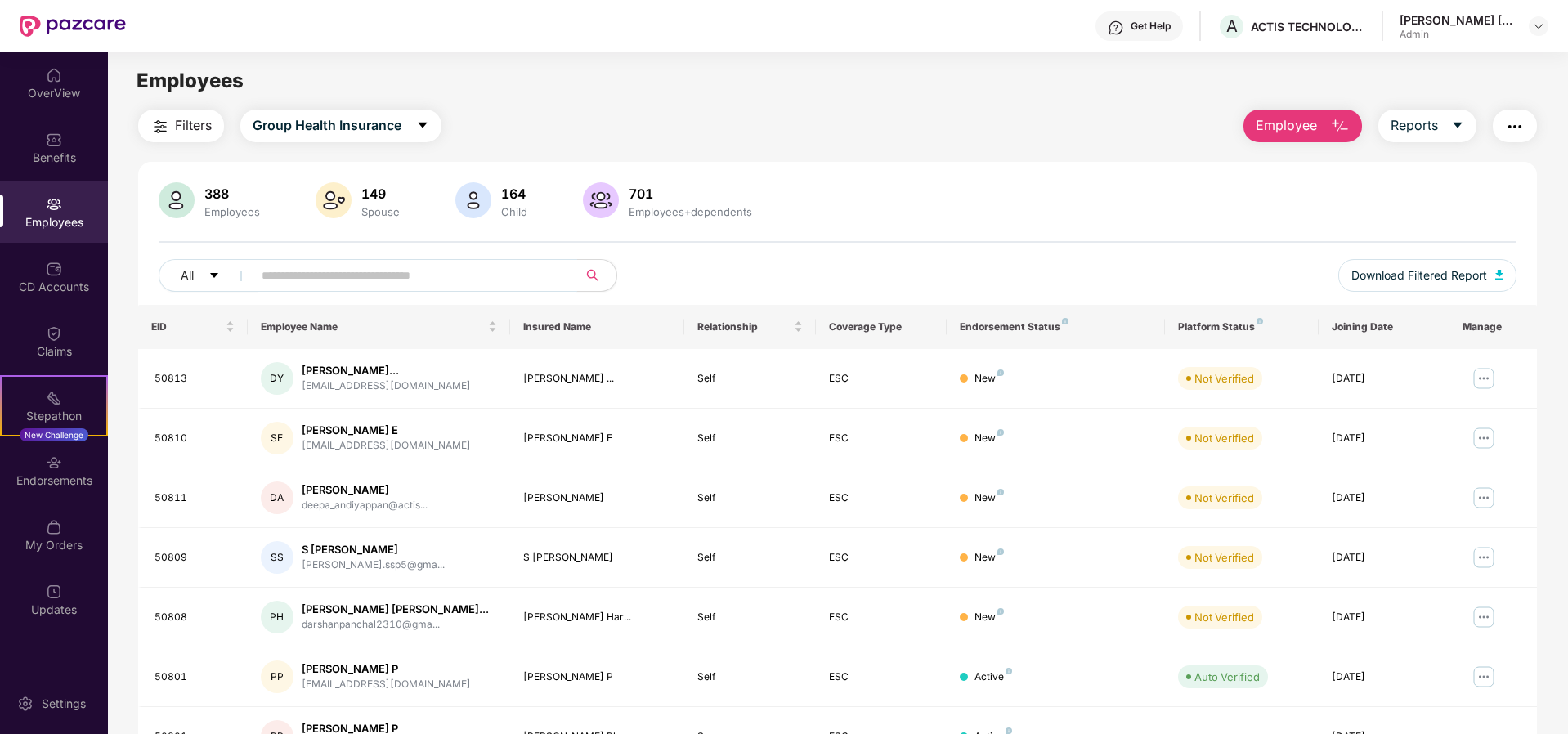
click at [302, 279] on input "text" at bounding box center [408, 275] width 294 height 25
click at [1436, 124] on span "Reports" at bounding box center [1414, 126] width 47 height 21
